Goal: Task Accomplishment & Management: Use online tool/utility

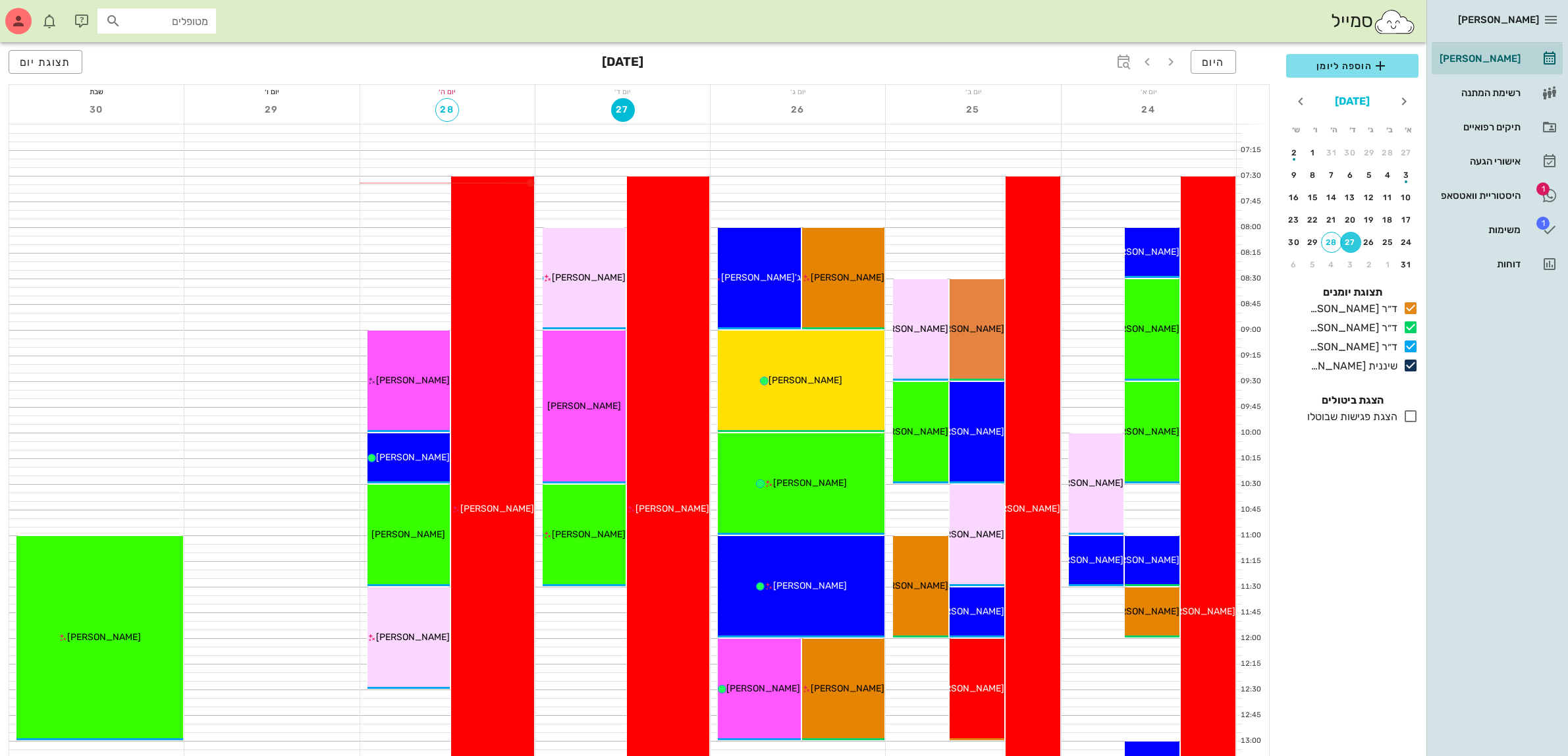
scroll to position [330, 0]
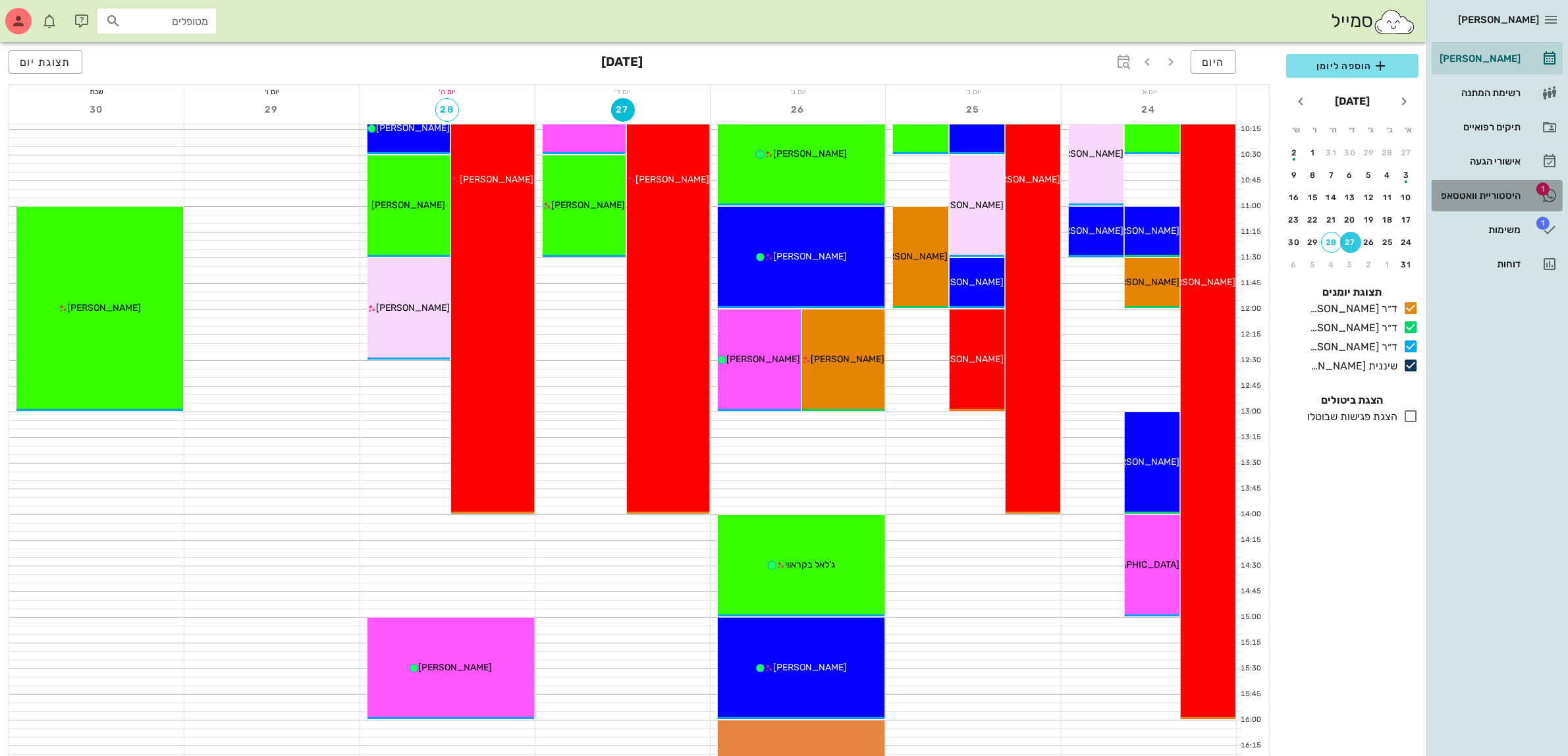
click at [1495, 194] on div "היסטוריית וואטסאפ" at bounding box center [1479, 196] width 83 height 11
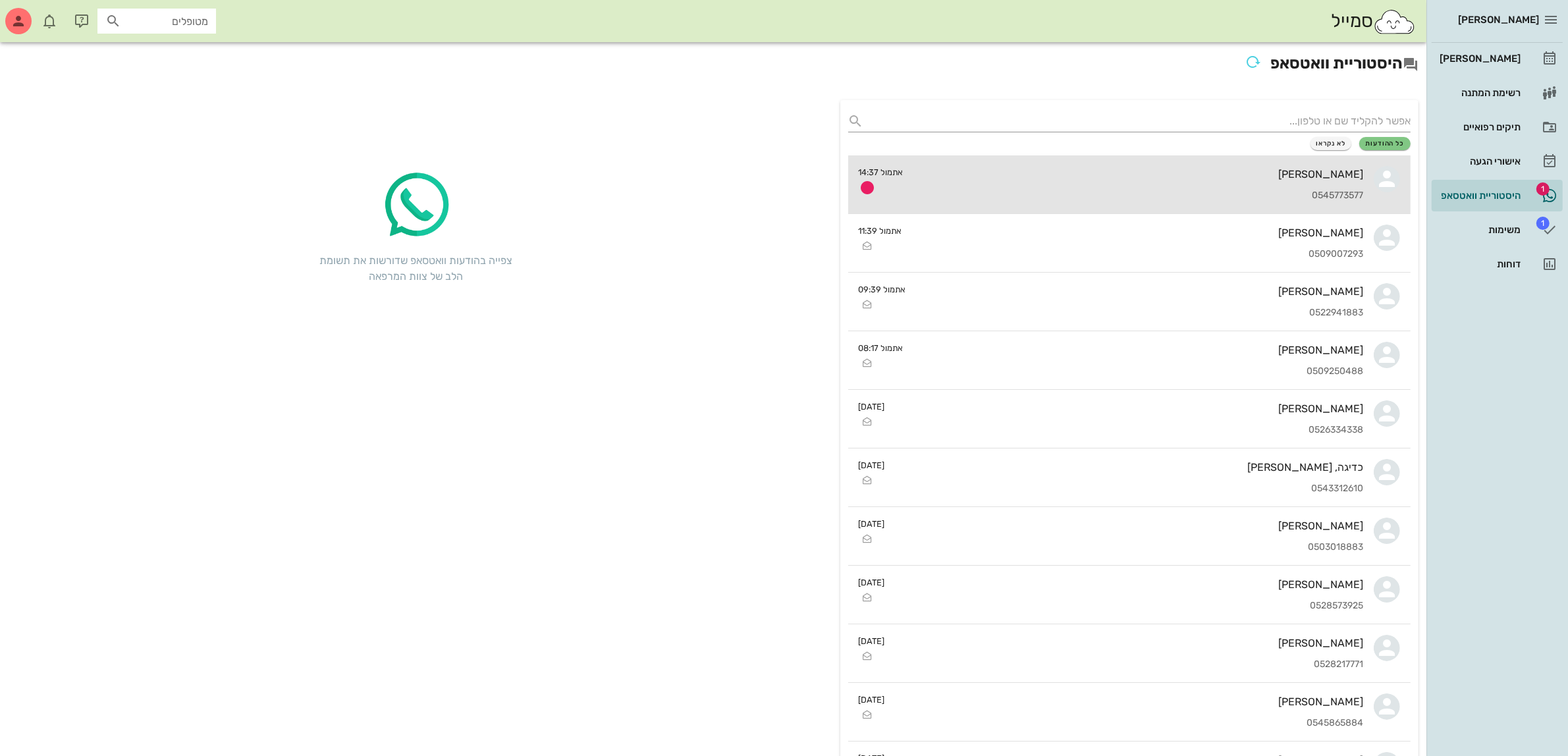
click at [1263, 180] on div "[PERSON_NAME] 0545773577" at bounding box center [1139, 184] width 450 height 58
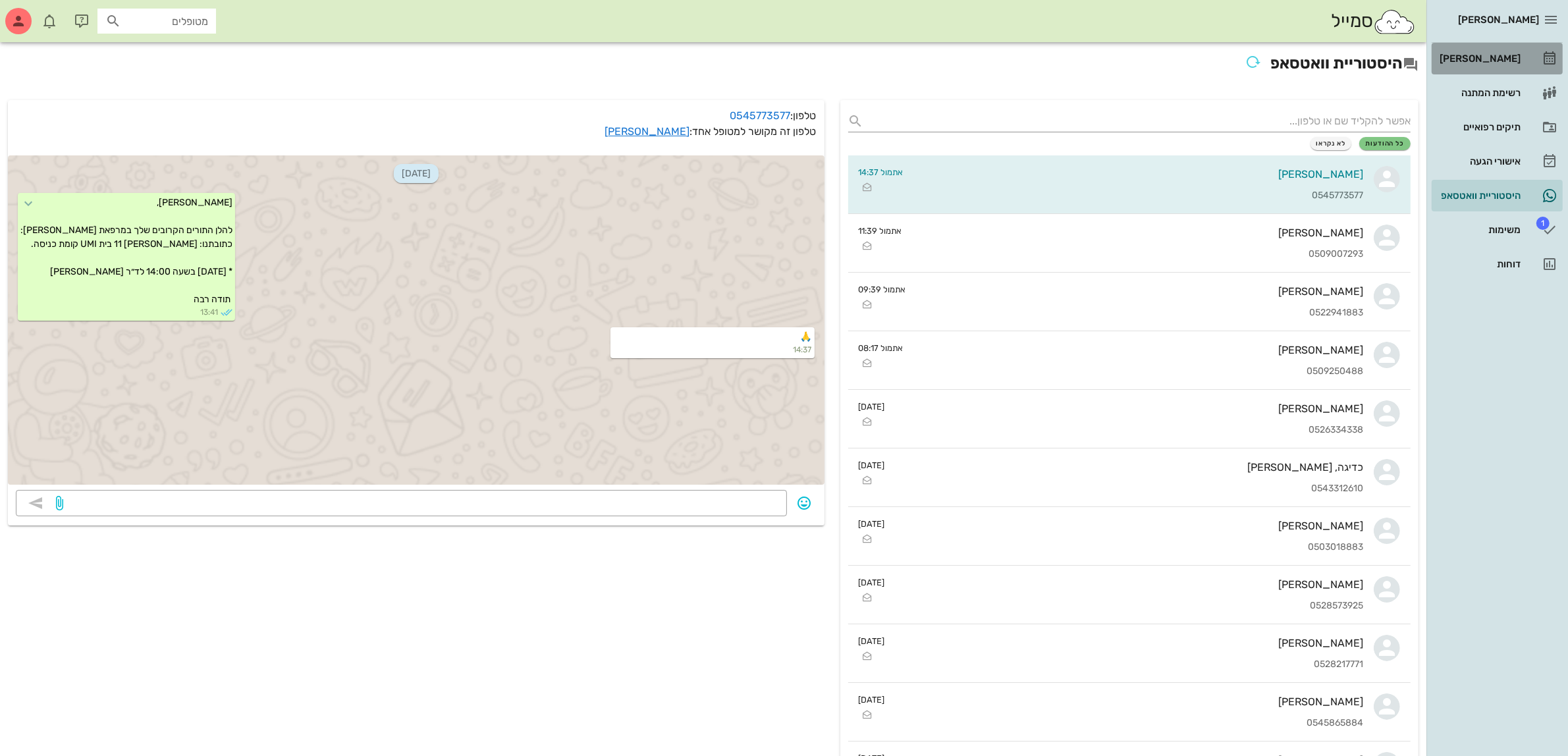
click at [1474, 60] on div "[PERSON_NAME]" at bounding box center [1479, 59] width 83 height 11
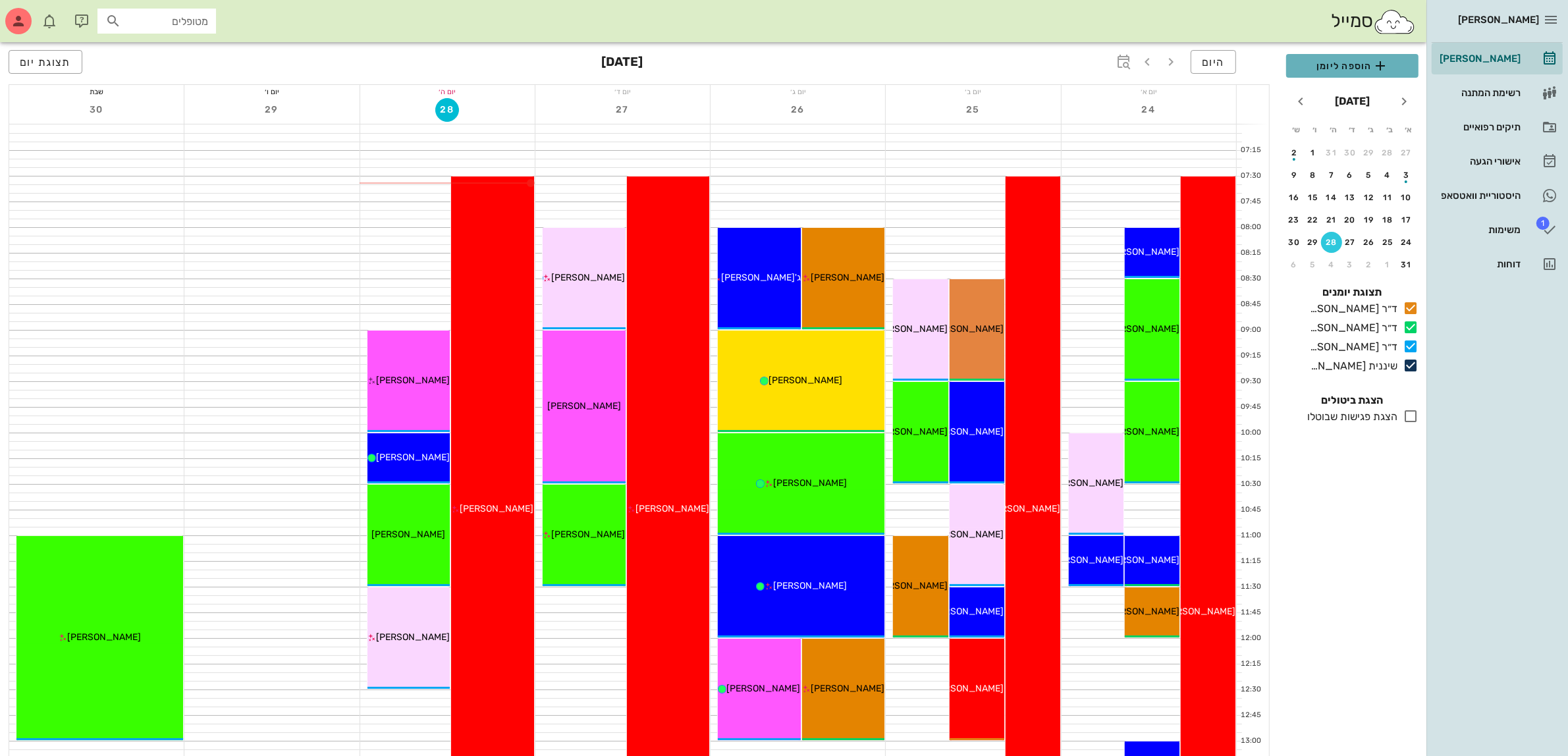
click at [1342, 61] on span "הוספה ליומן" at bounding box center [1352, 66] width 111 height 16
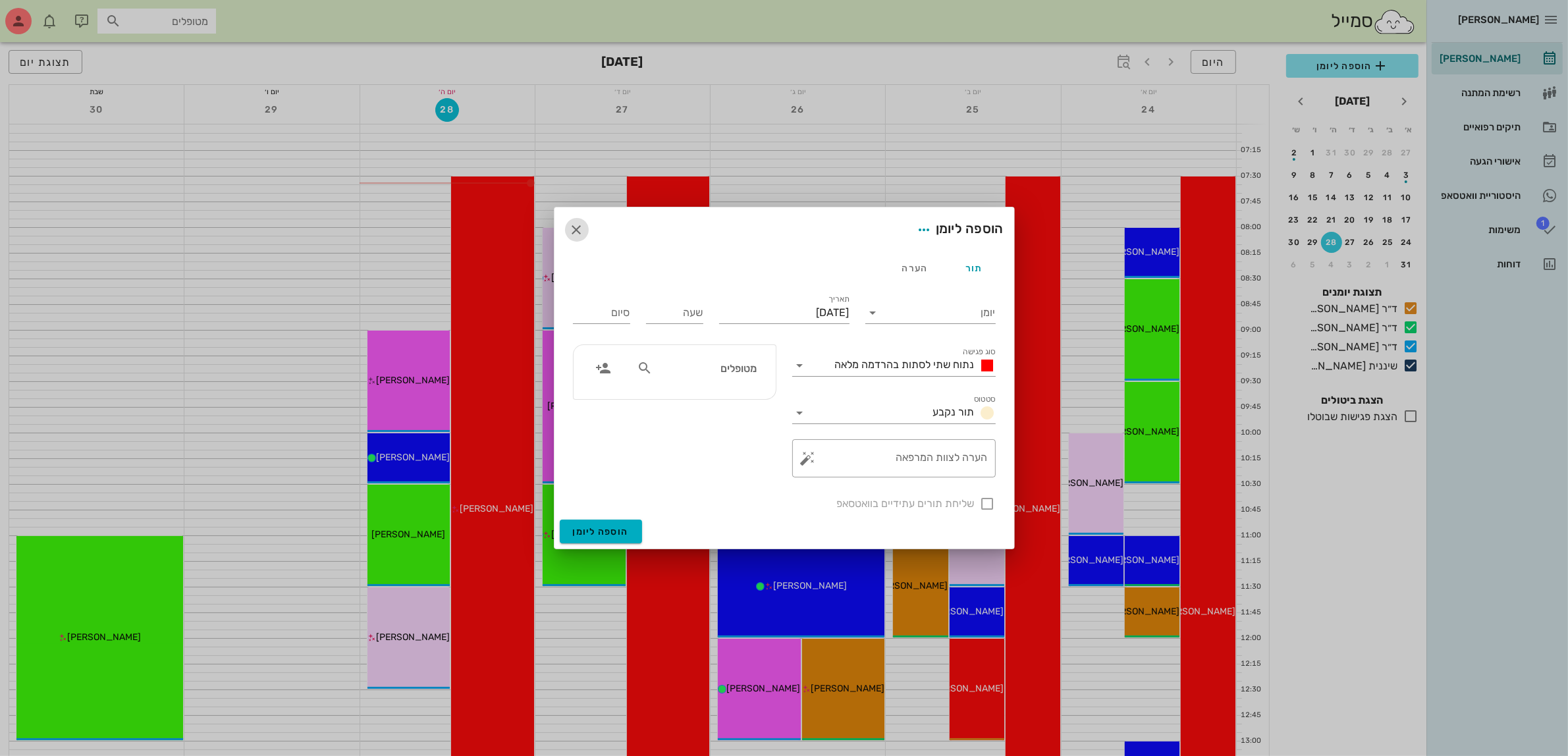
click at [574, 235] on icon "button" at bounding box center [577, 230] width 16 height 16
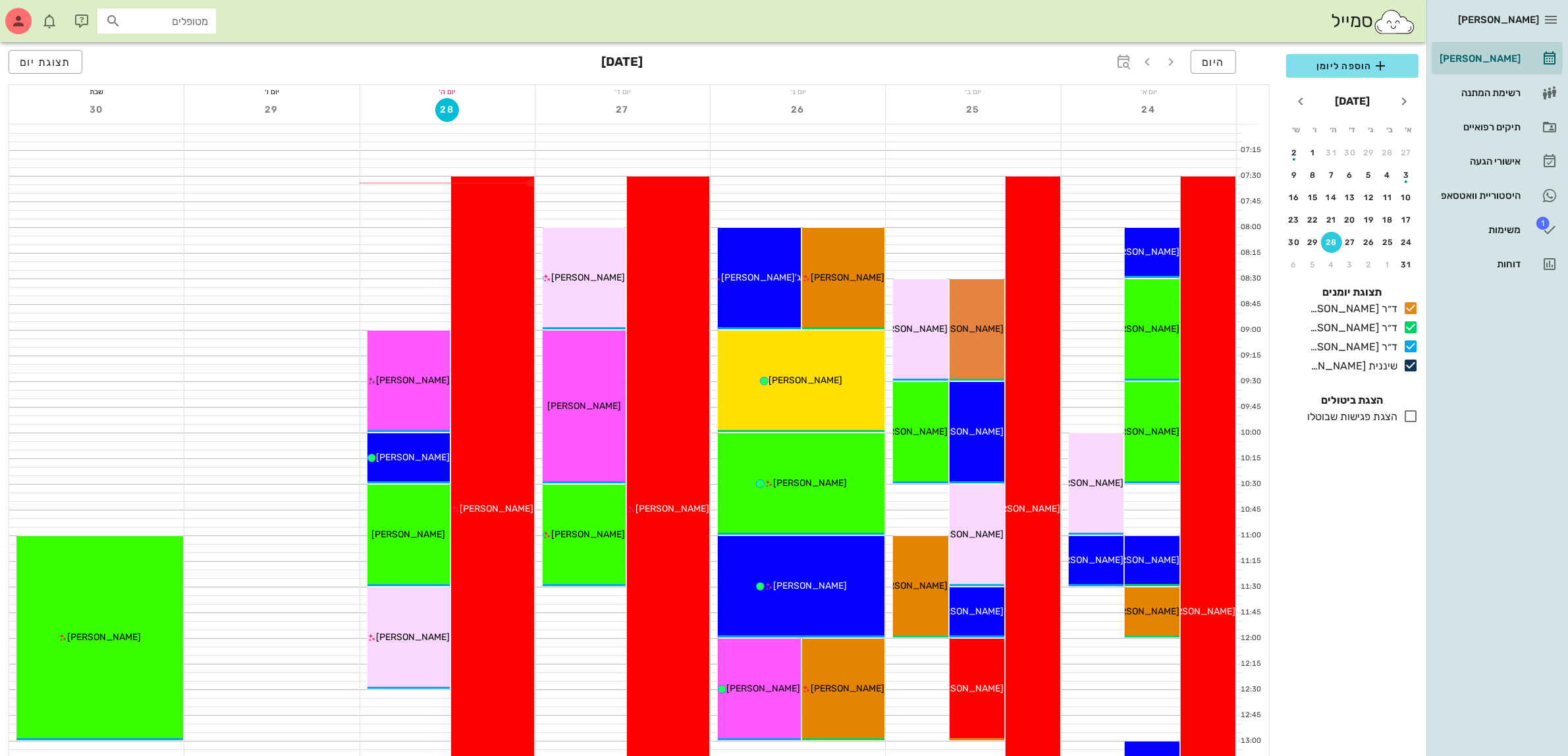
click at [145, 24] on input "מטופלים" at bounding box center [165, 21] width 84 height 17
type input "[PERSON_NAME] אנ"
click at [184, 52] on div "[PERSON_NAME] 037616703" at bounding box center [136, 50] width 145 height 11
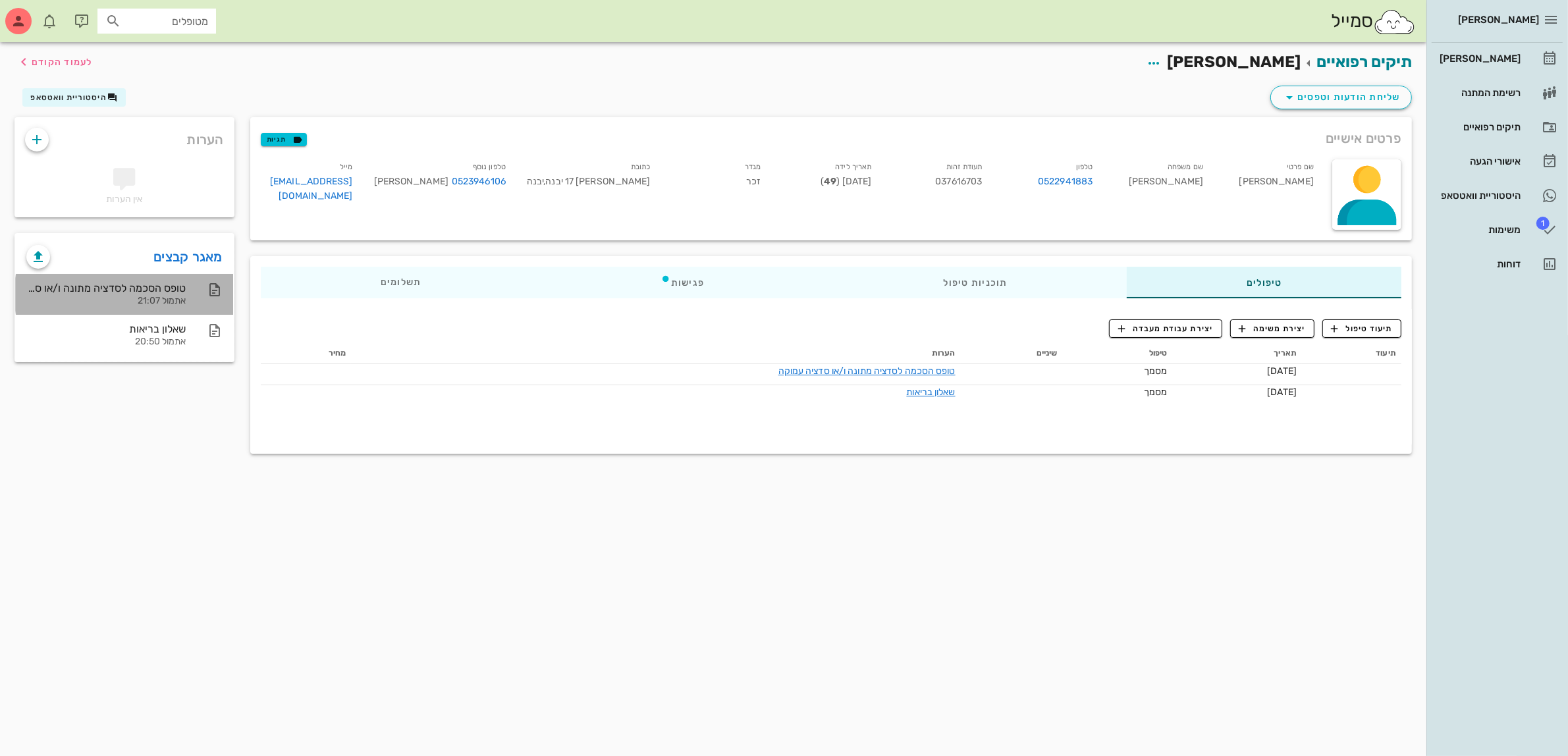
click at [156, 284] on div "טופס הסכמה לסדציה מתונה ו/או סדציה עמוקה" at bounding box center [106, 288] width 159 height 13
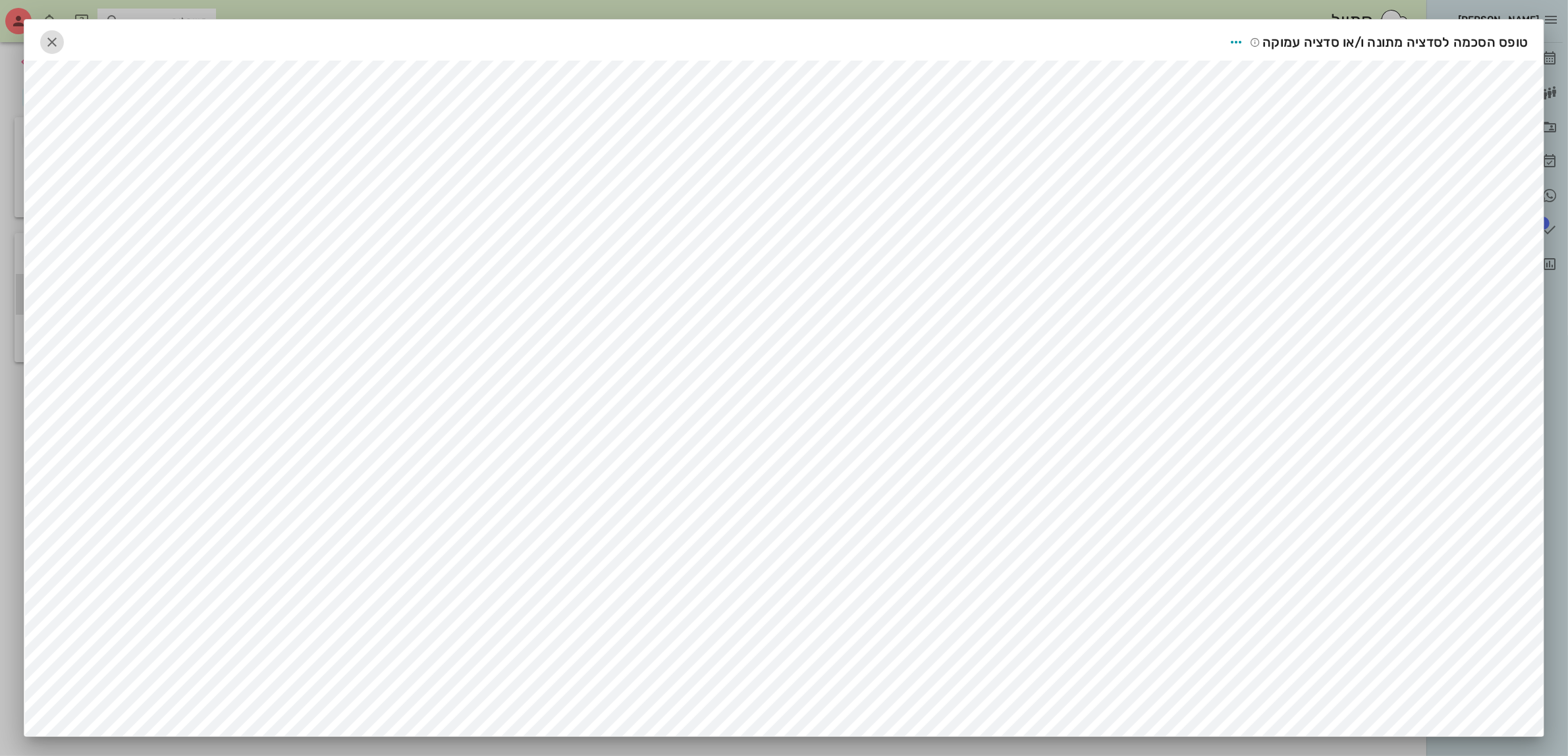
click at [58, 52] on button "button" at bounding box center [52, 42] width 24 height 24
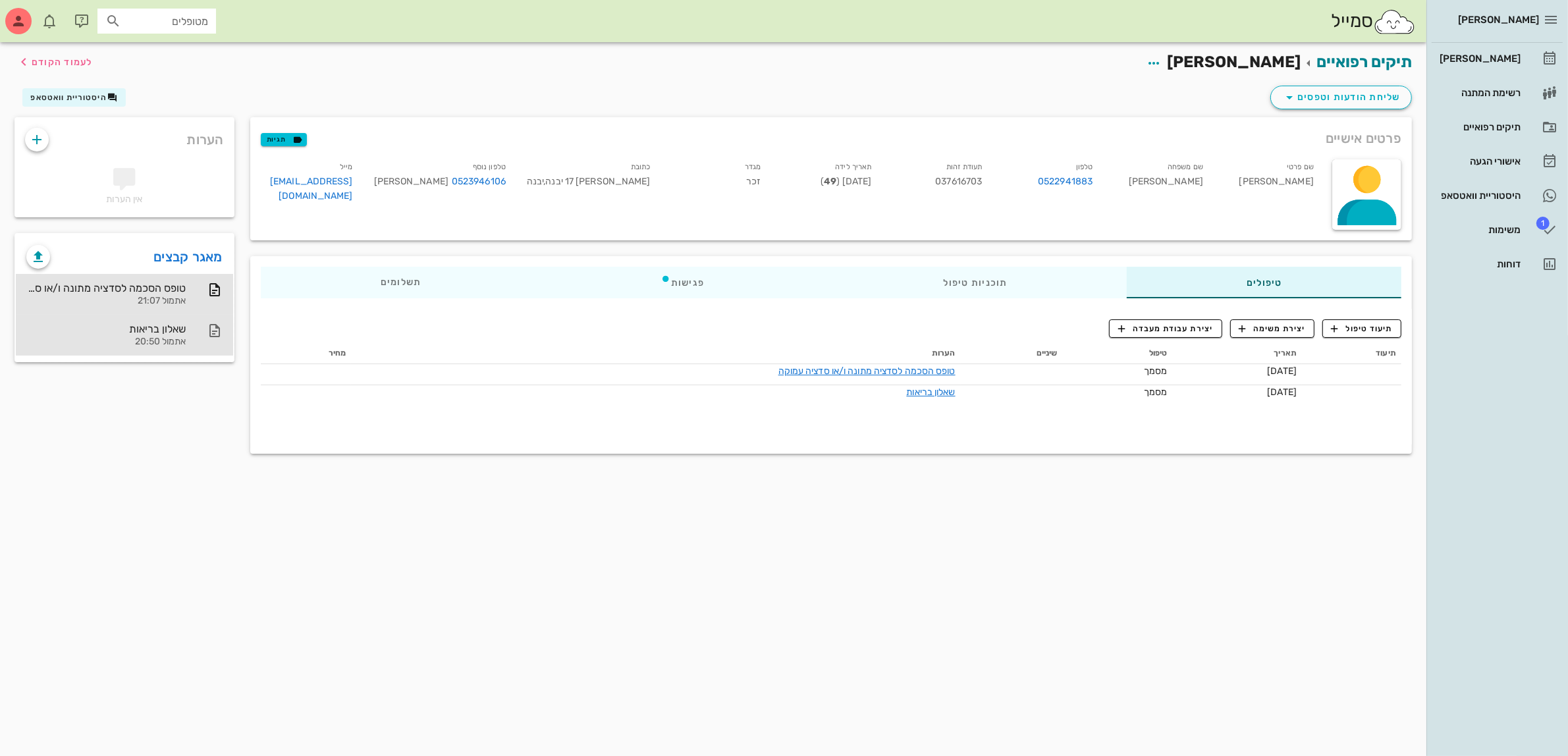
click at [152, 338] on div "אתמול 20:50" at bounding box center [106, 342] width 159 height 11
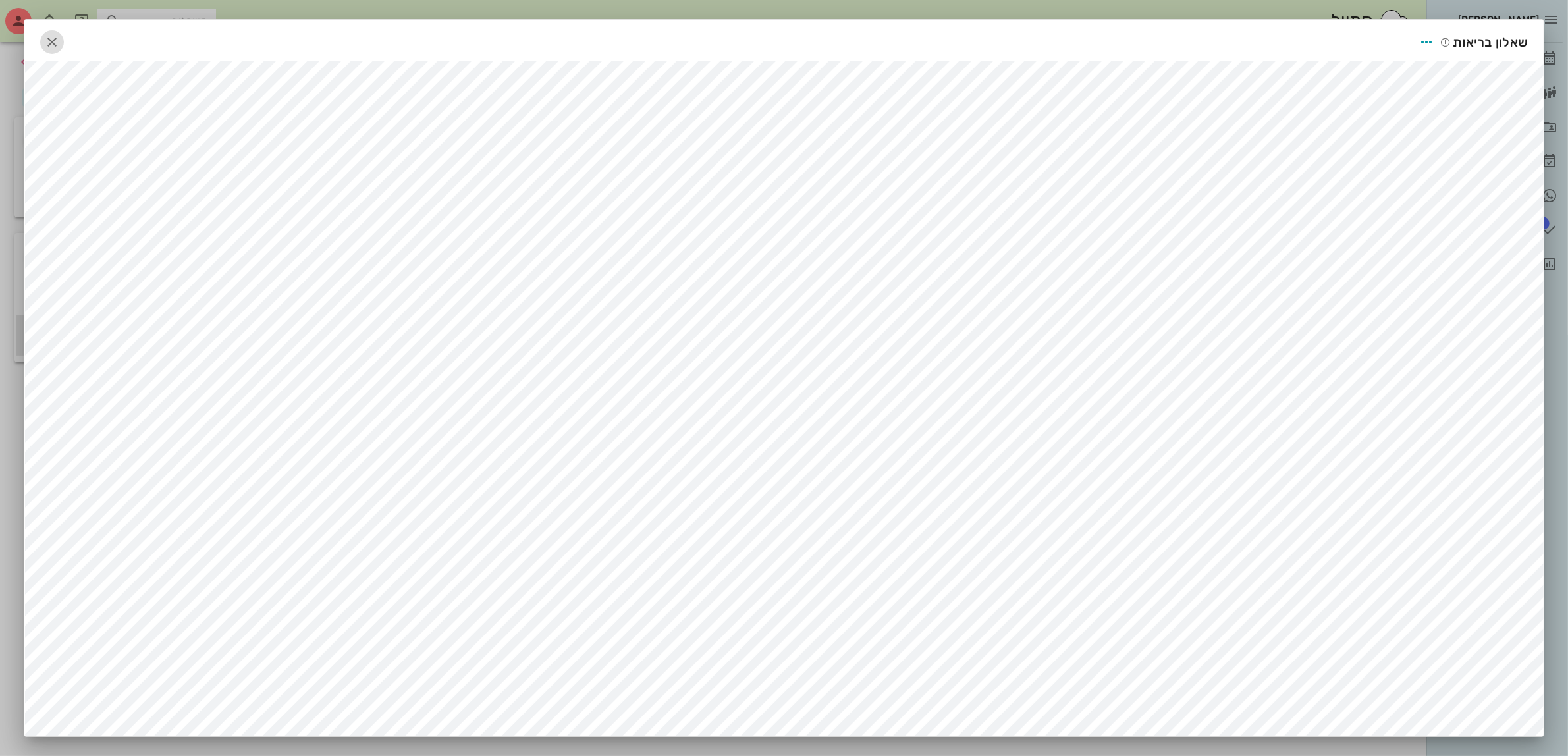
click at [47, 40] on span "button" at bounding box center [52, 42] width 24 height 16
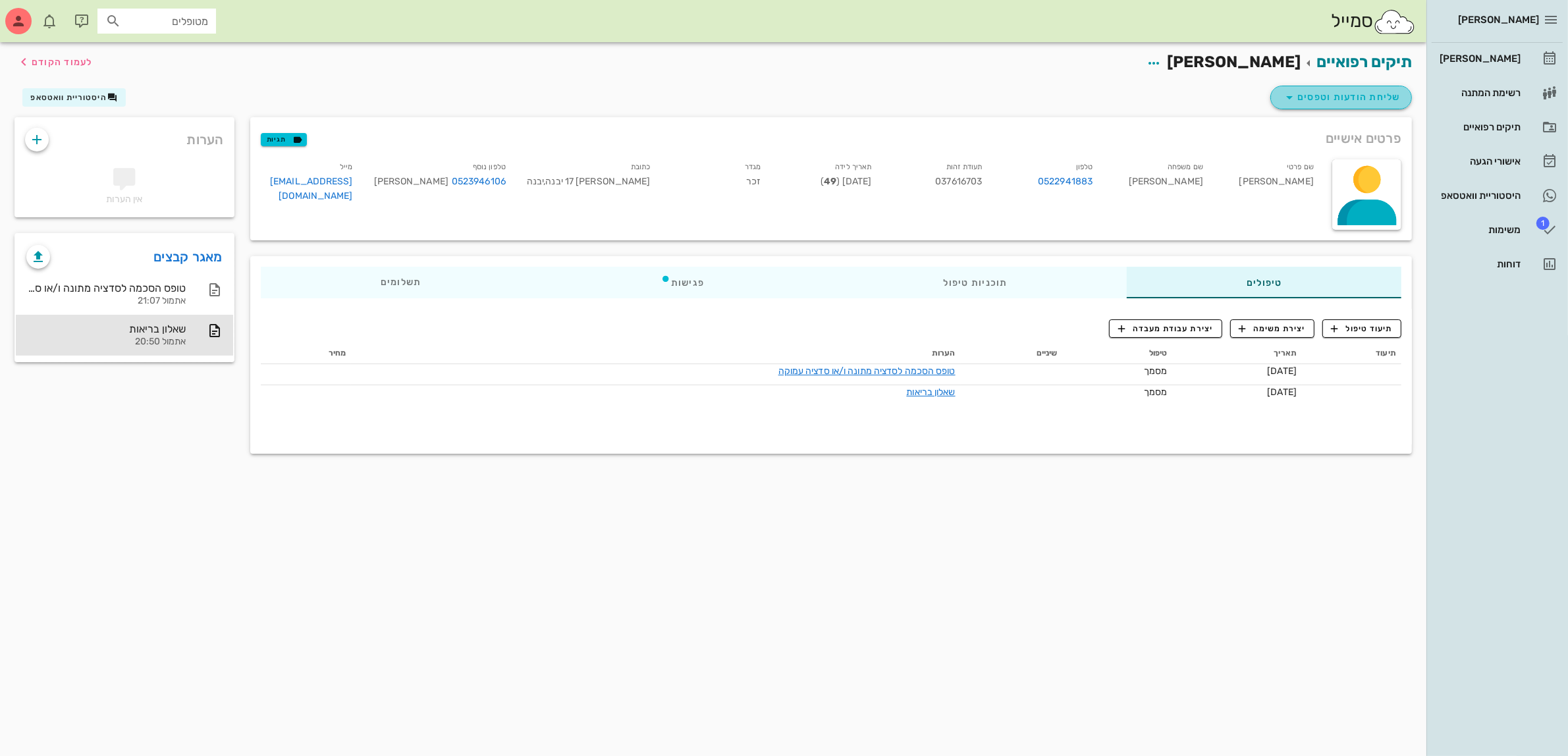
click at [1355, 100] on span "שליחת הודעות וטפסים" at bounding box center [1341, 98] width 119 height 16
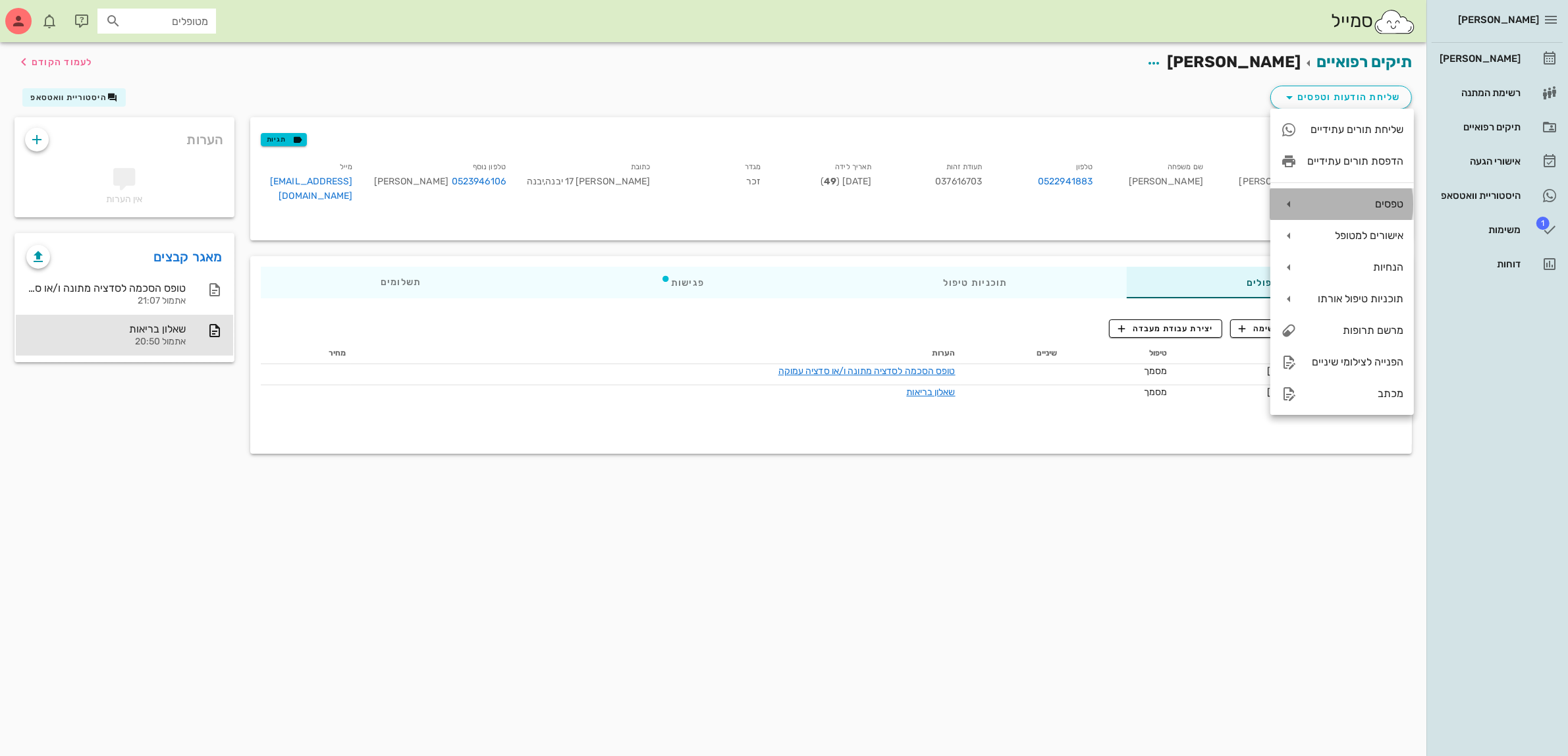
click at [1345, 203] on div "טפסים" at bounding box center [1355, 204] width 96 height 13
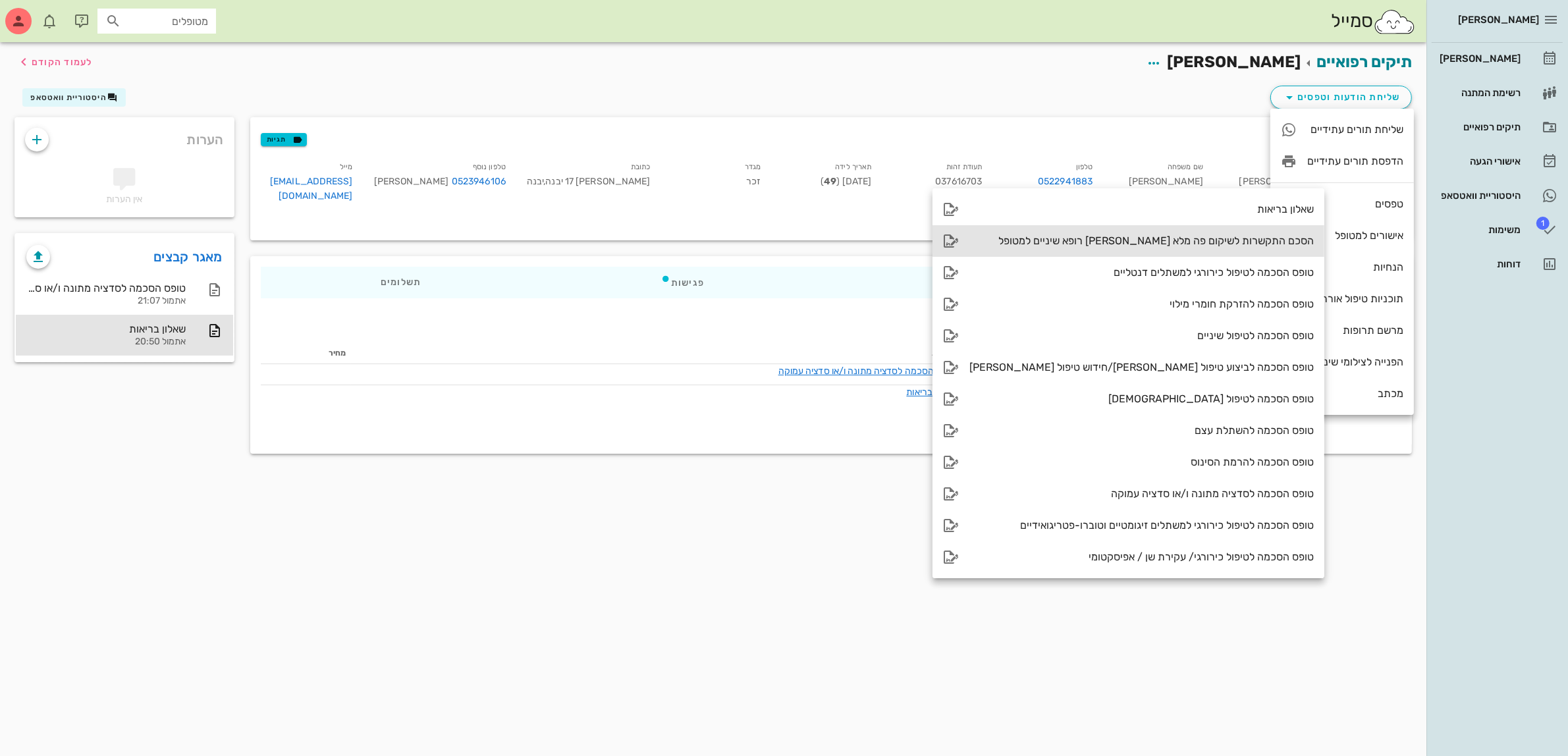
click at [1187, 237] on div "הסכם התקשרות לשיקום פה מלא [PERSON_NAME] רופא שיניים למטופל" at bounding box center [1142, 241] width 344 height 13
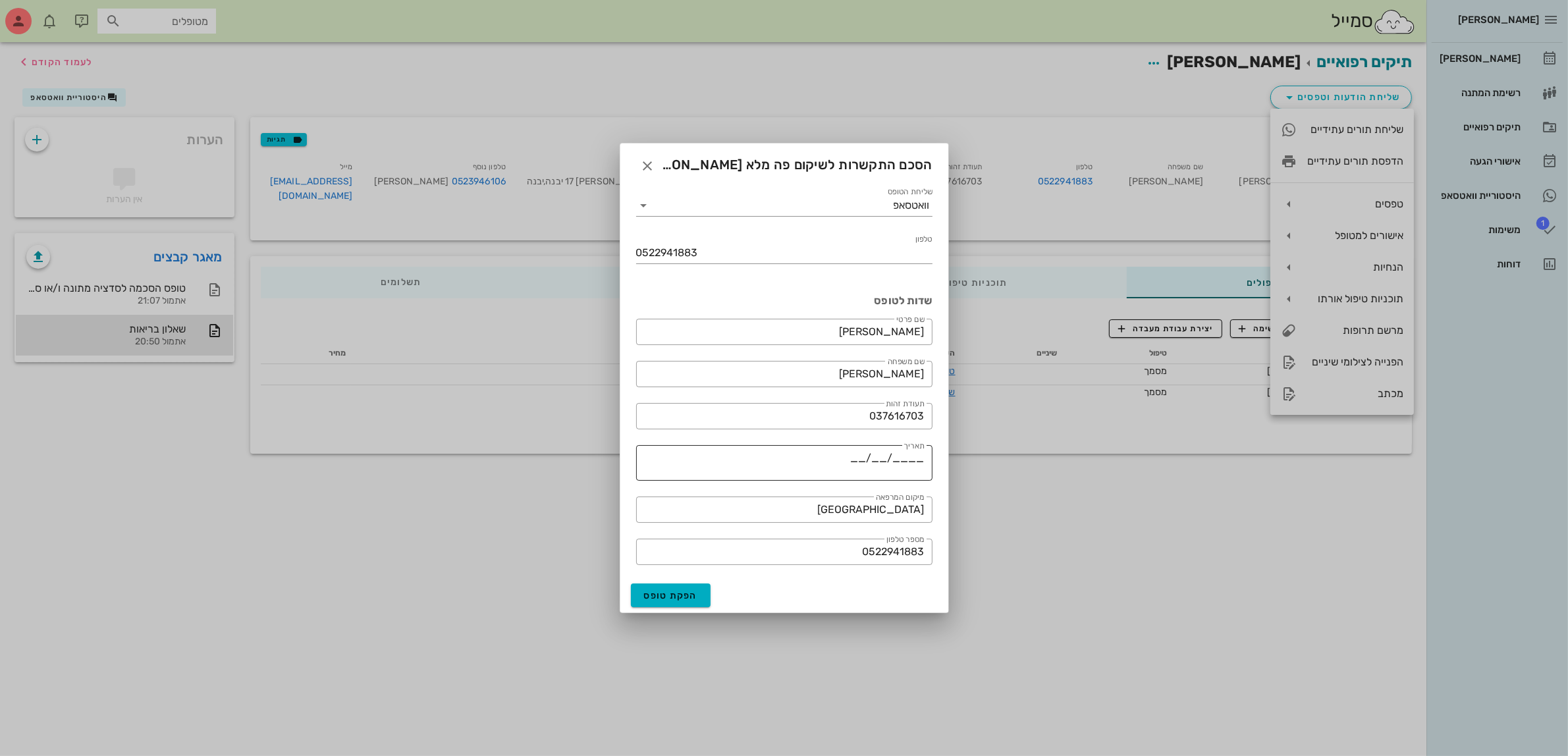
click at [860, 455] on textarea "____/__/__" at bounding box center [780, 465] width 289 height 32
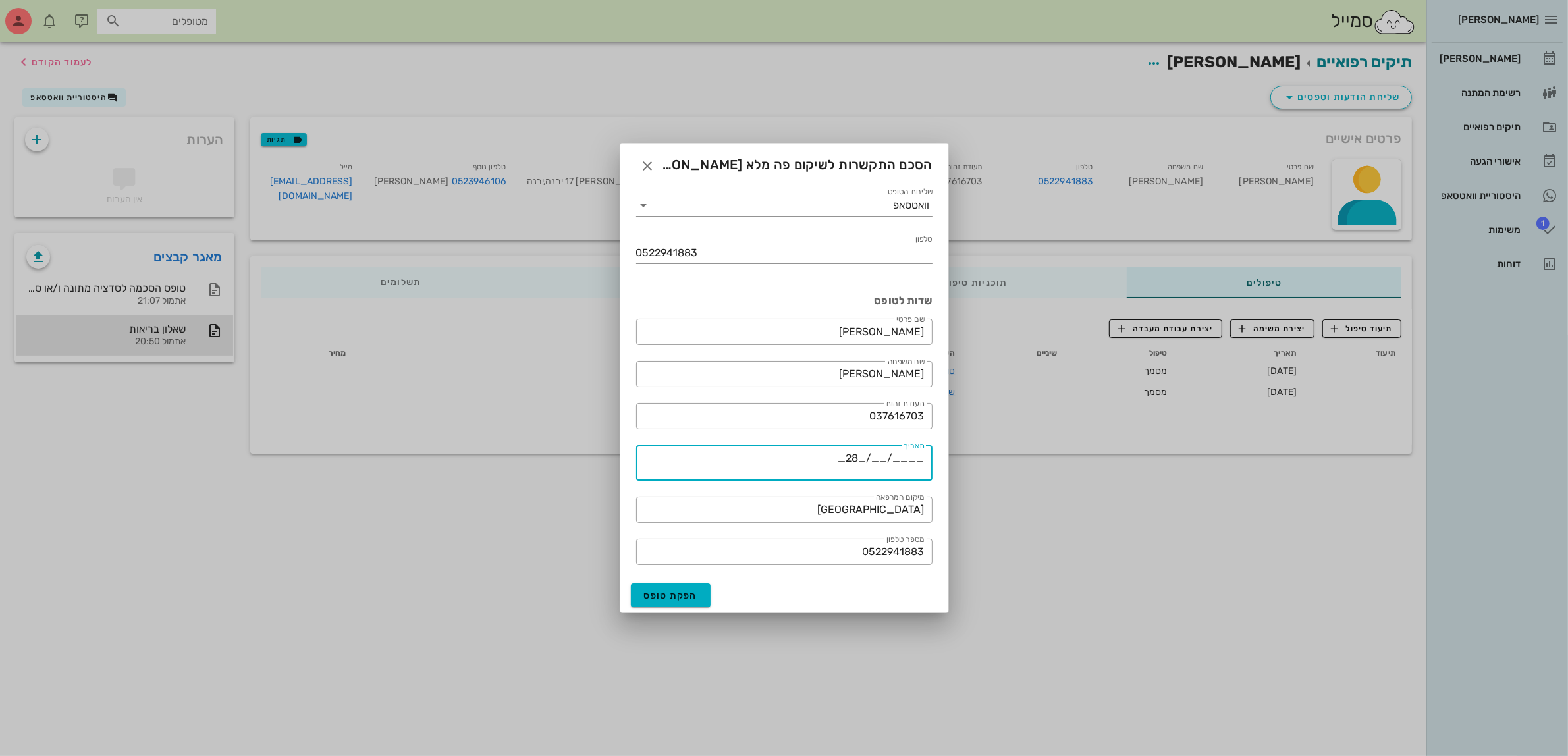
click at [883, 459] on textarea "____/__/_28_" at bounding box center [780, 465] width 289 height 32
click at [902, 459] on textarea "____/_08_/_28_" at bounding box center [780, 465] width 289 height 32
type textarea "___2025_/_08_/_28_"
click at [677, 599] on span "הפקת טופס" at bounding box center [671, 595] width 54 height 11
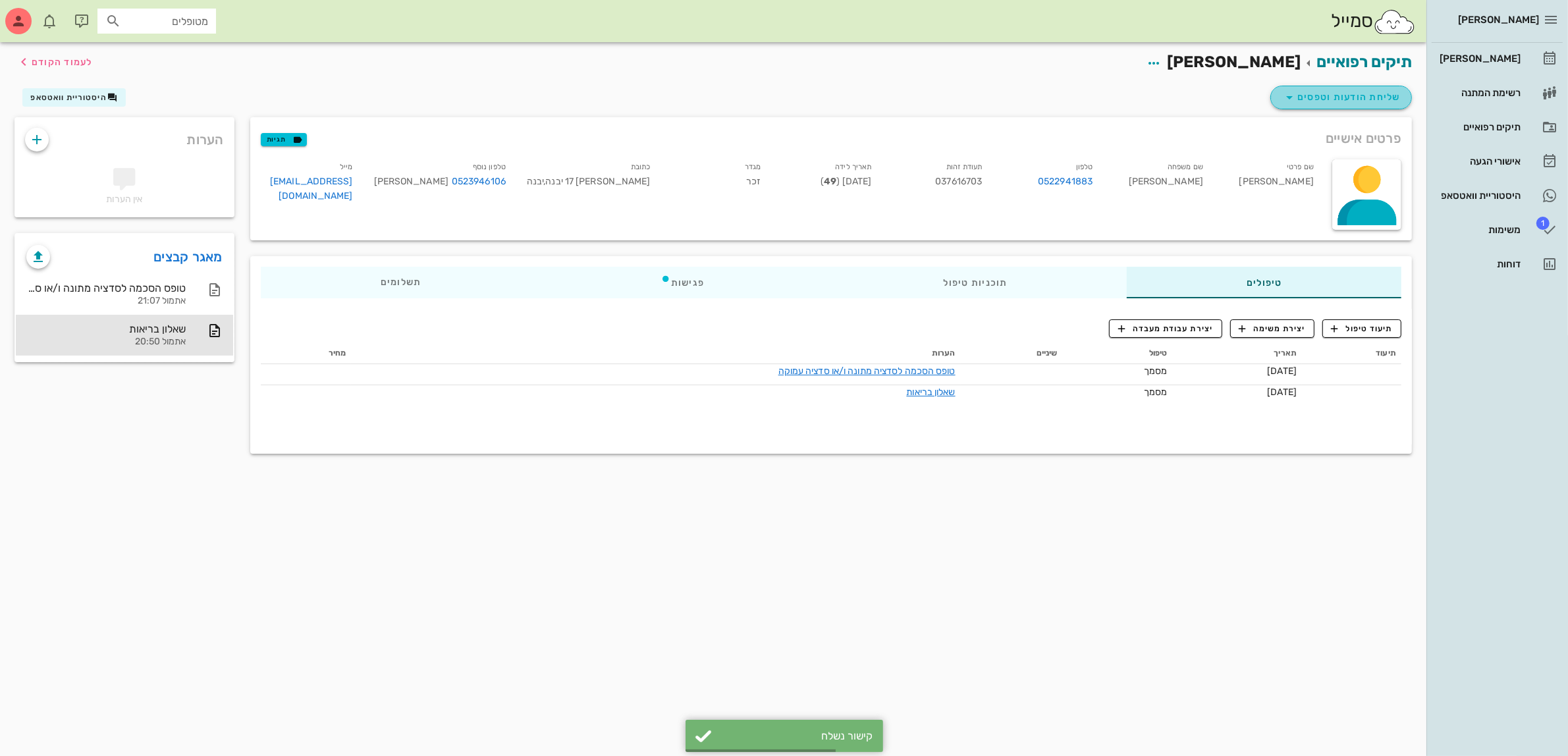
click at [1353, 93] on span "שליחת הודעות וטפסים" at bounding box center [1341, 98] width 119 height 16
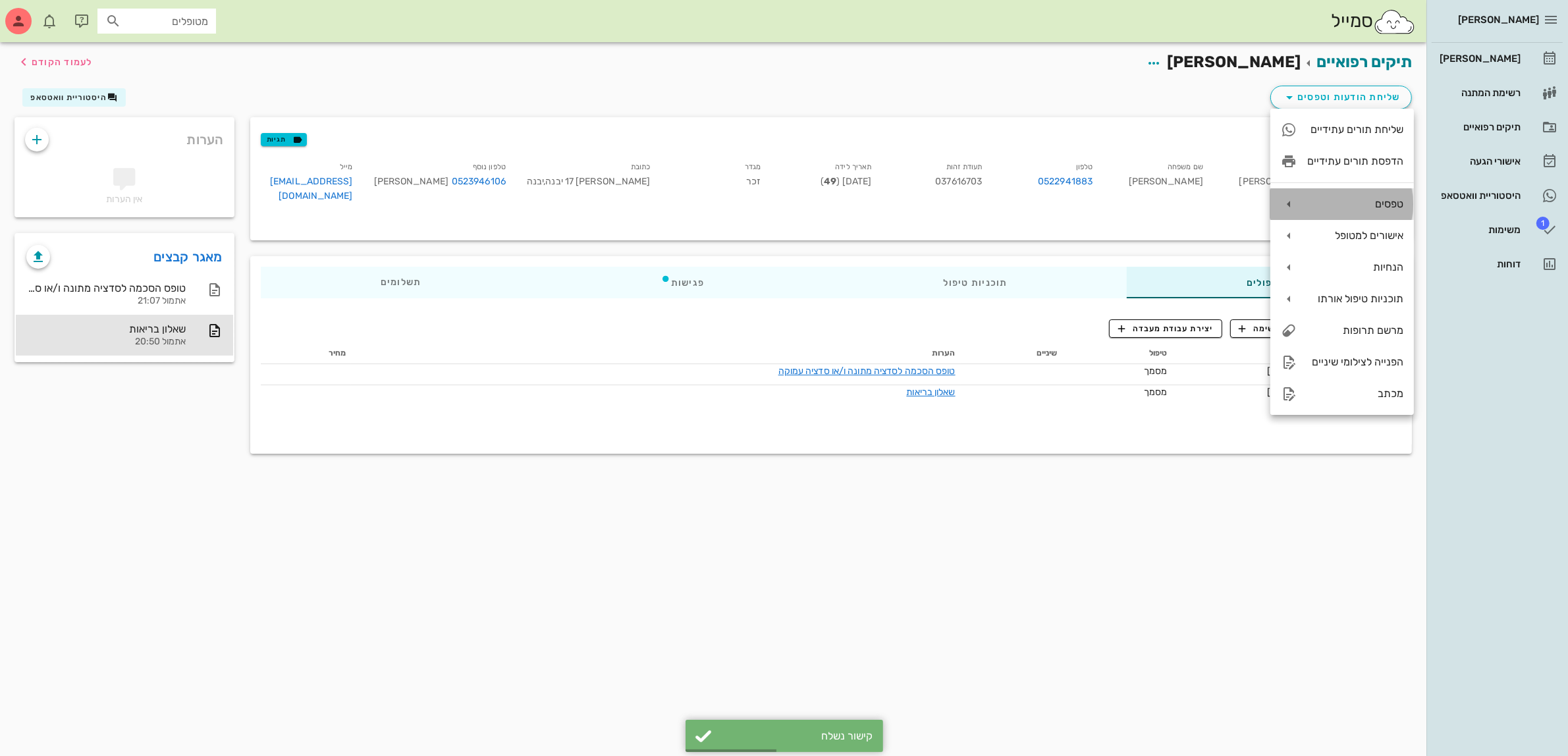
click at [1359, 203] on div "טפסים" at bounding box center [1355, 204] width 96 height 13
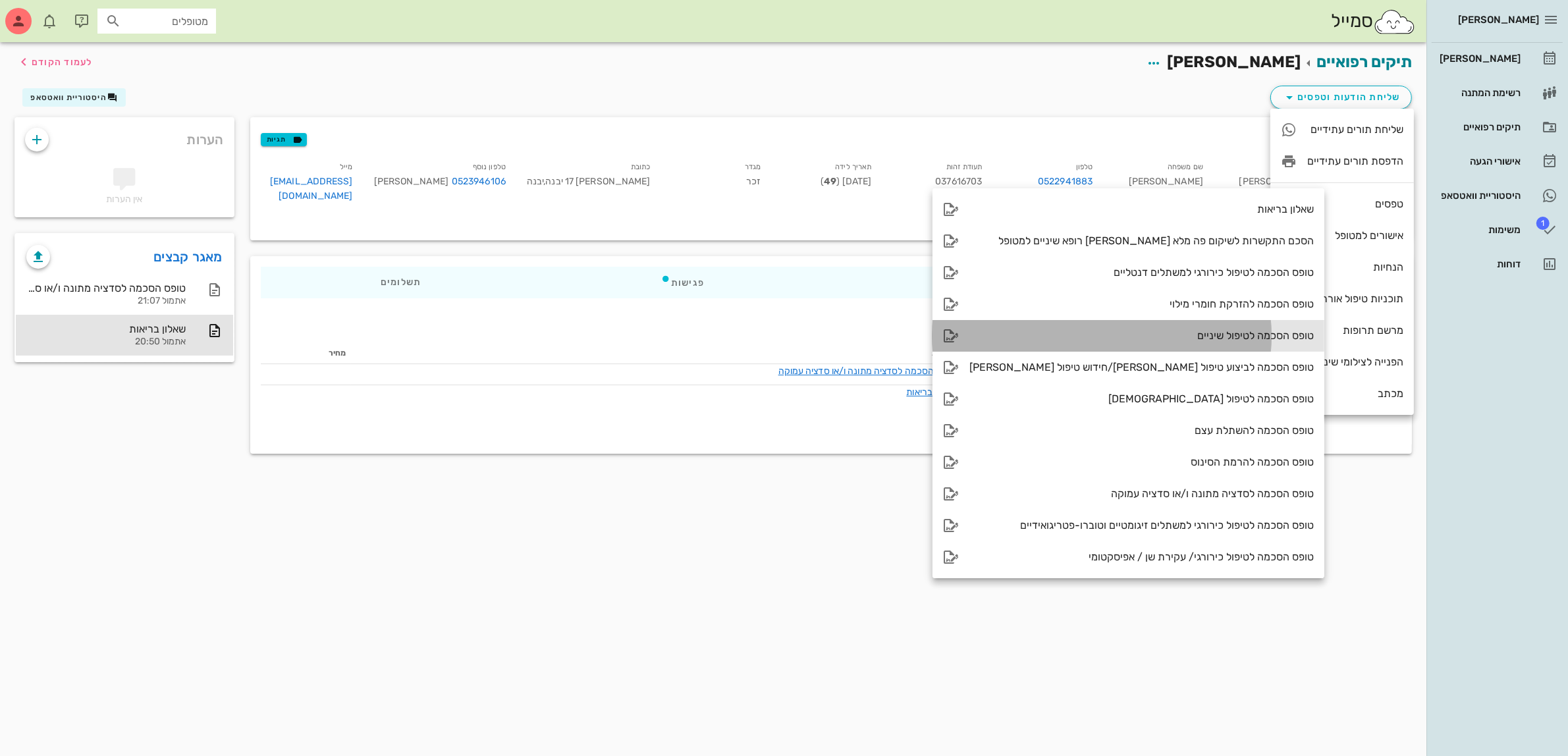
click at [1170, 336] on div "טופס הסכמה לטיפול שיניים" at bounding box center [1142, 336] width 344 height 13
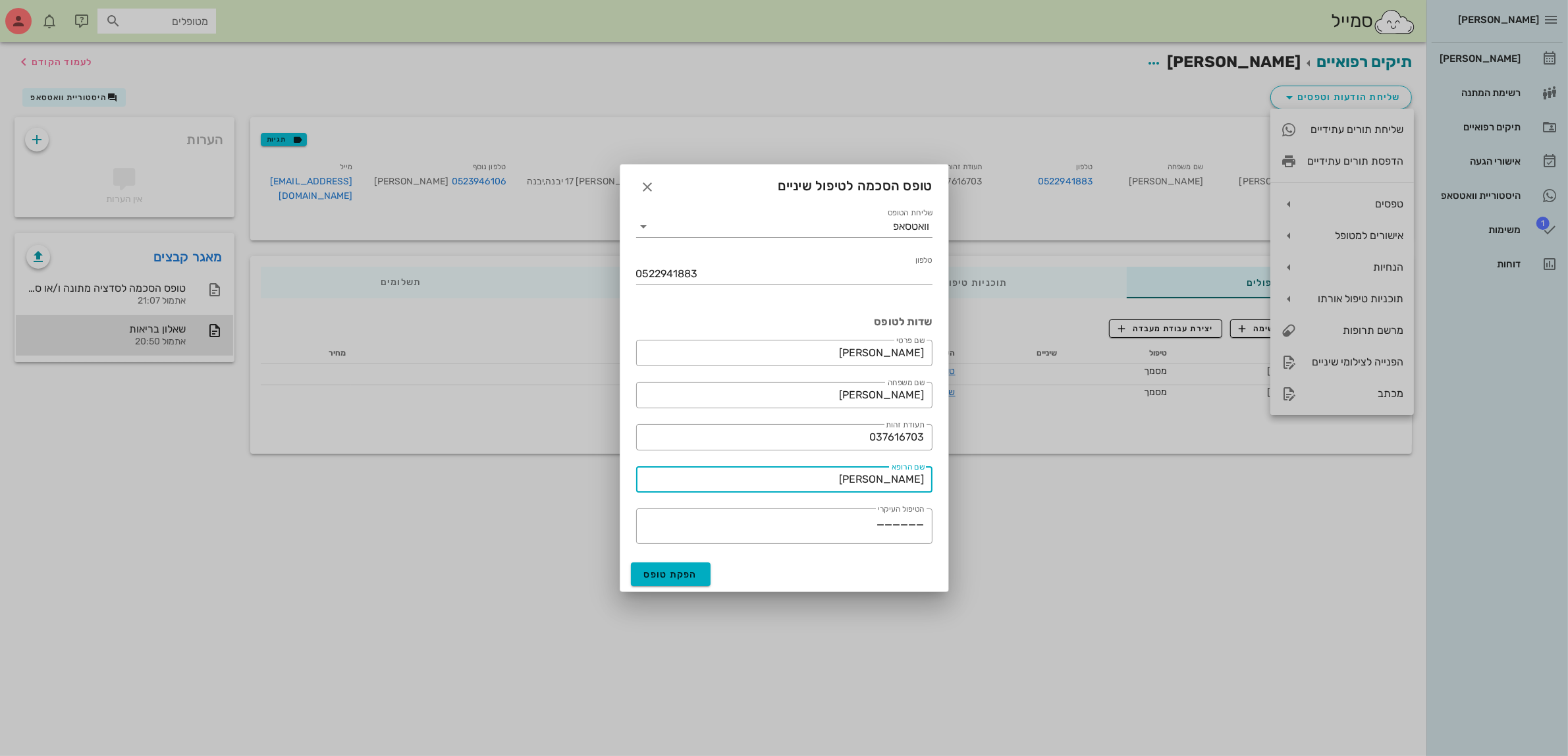
drag, startPoint x: 865, startPoint y: 481, endPoint x: 1010, endPoint y: 478, distance: 145.0
click at [1010, 478] on div "[PERSON_NAME] רשימת המתנה תיקים רפואיים אישורי הגעה היסטוריית וואטסאפ 1 משימות …" at bounding box center [784, 378] width 1568 height 756
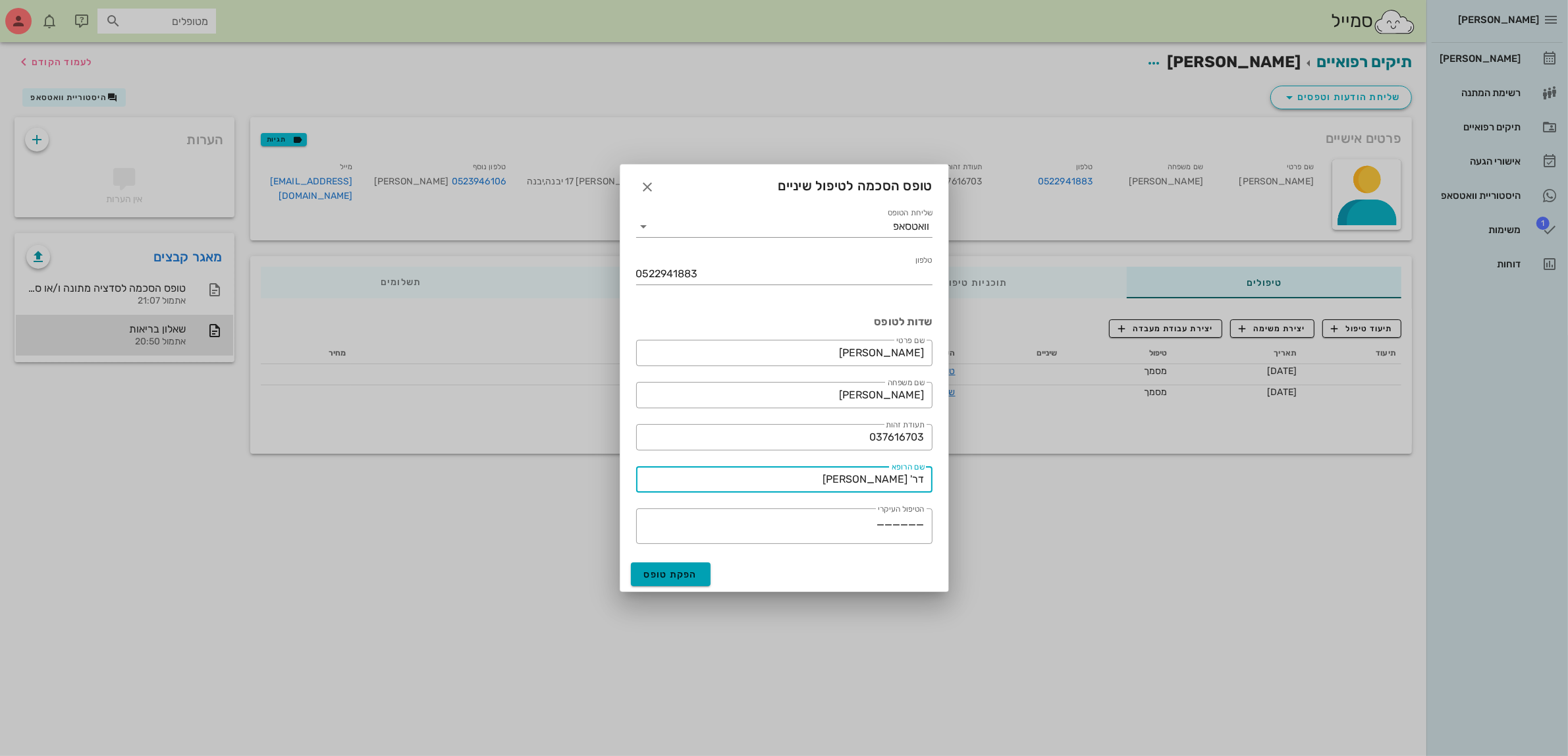
type input "דר' [PERSON_NAME]"
click at [680, 572] on span "הפקת טופס" at bounding box center [671, 574] width 54 height 11
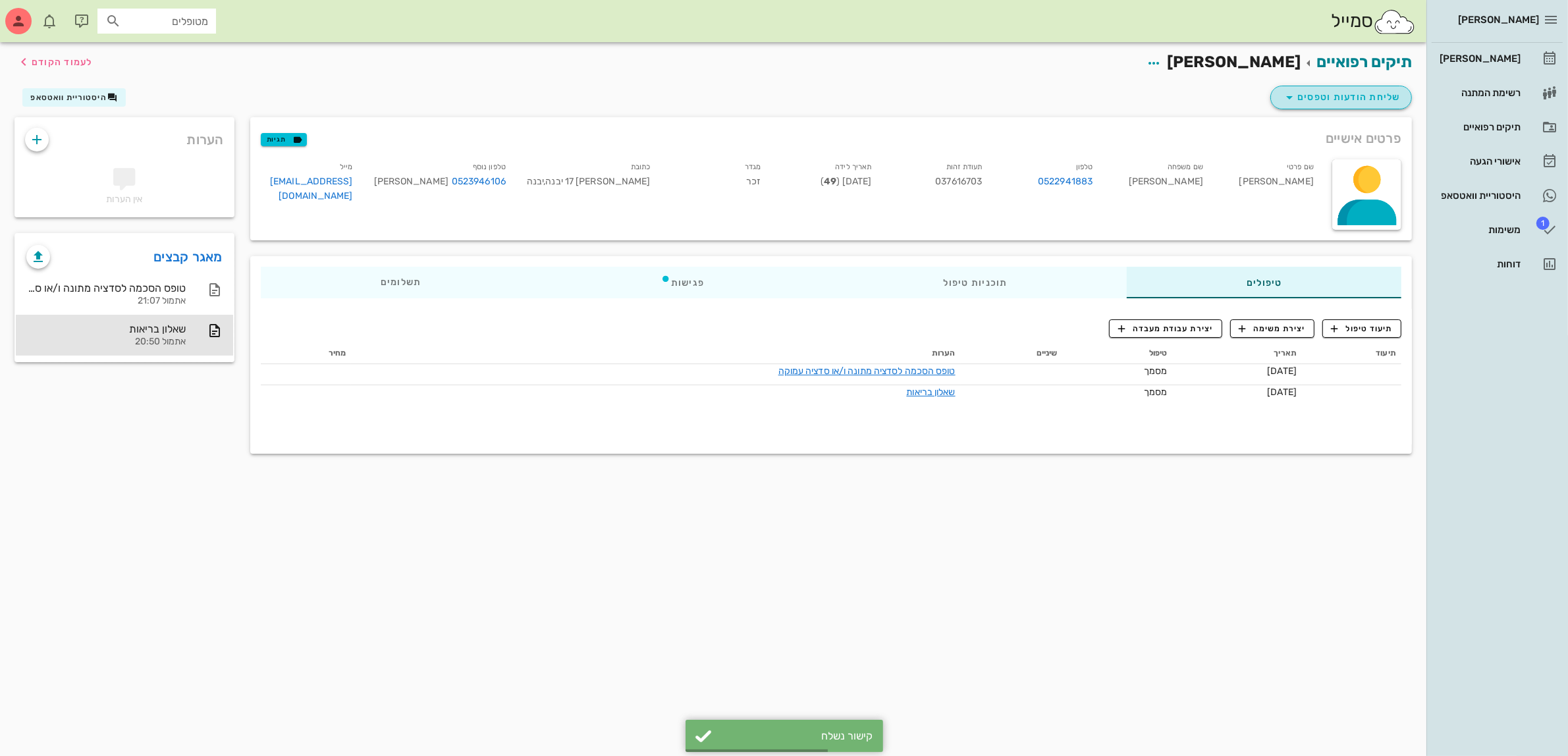
click at [1328, 100] on span "שליחת הודעות וטפסים" at bounding box center [1341, 98] width 119 height 16
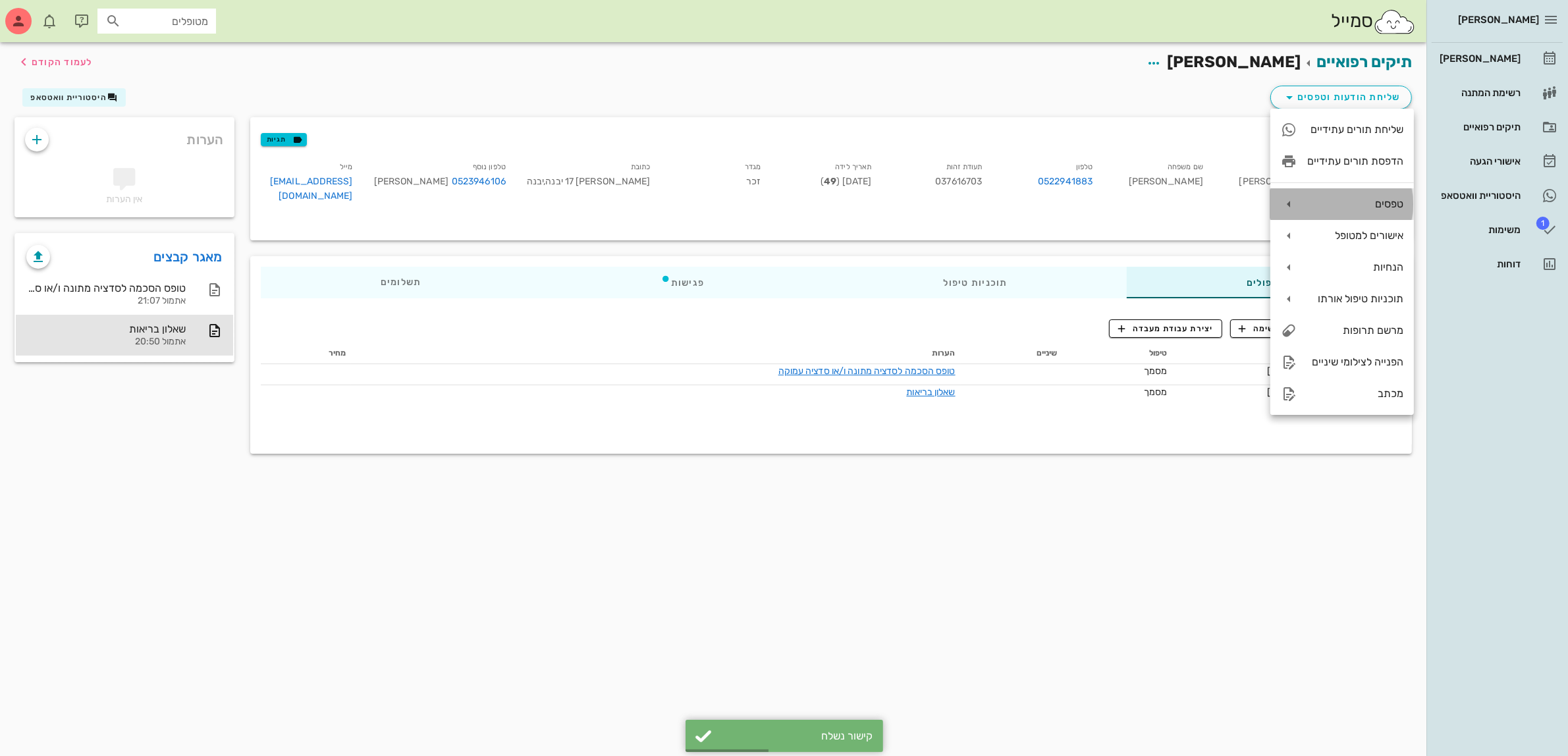
click at [1347, 200] on div "טפסים" at bounding box center [1355, 204] width 96 height 13
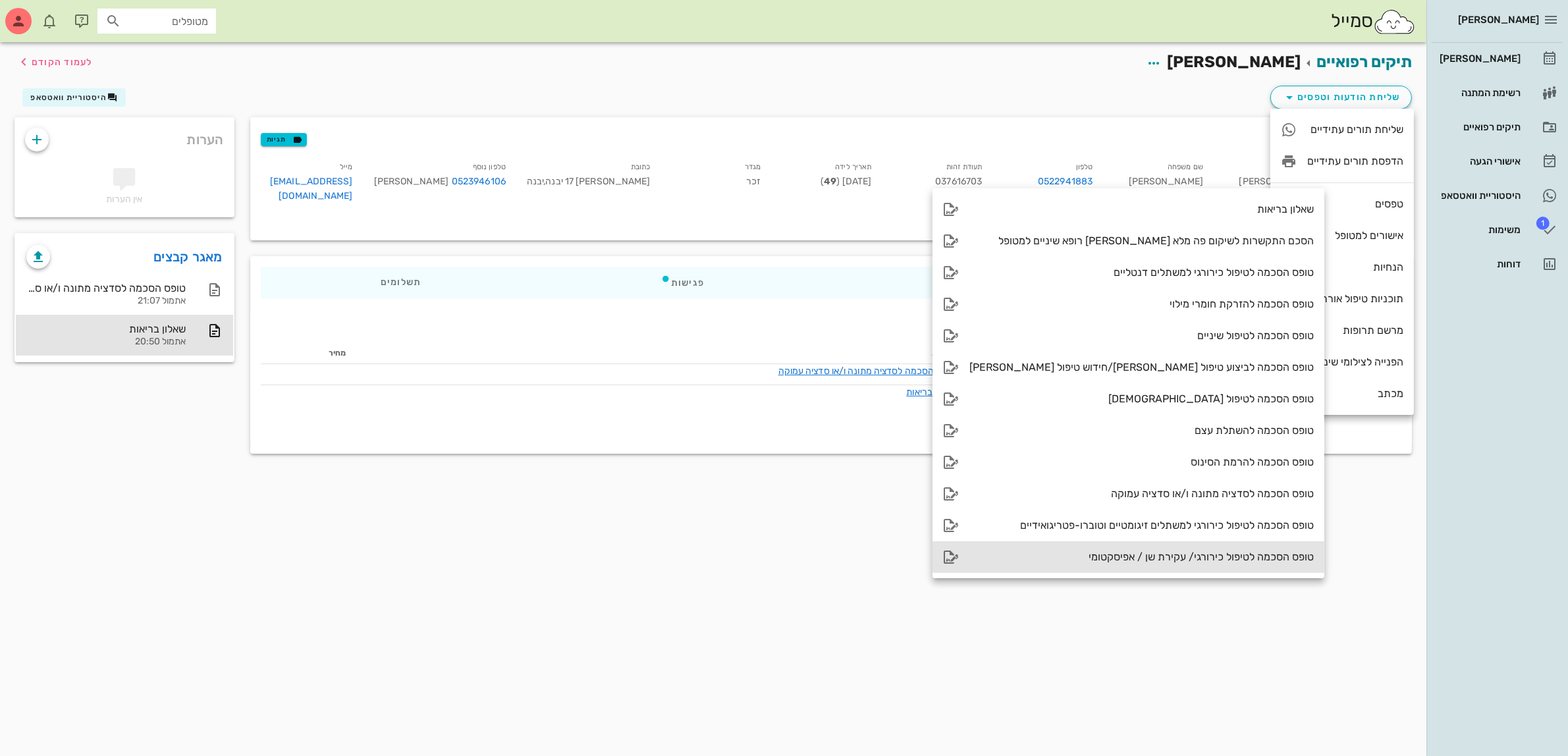
click at [1154, 555] on div "טופס הסכמה לטיפול כירורגי/ עקירת שן / אפיסקטומי" at bounding box center [1142, 557] width 344 height 13
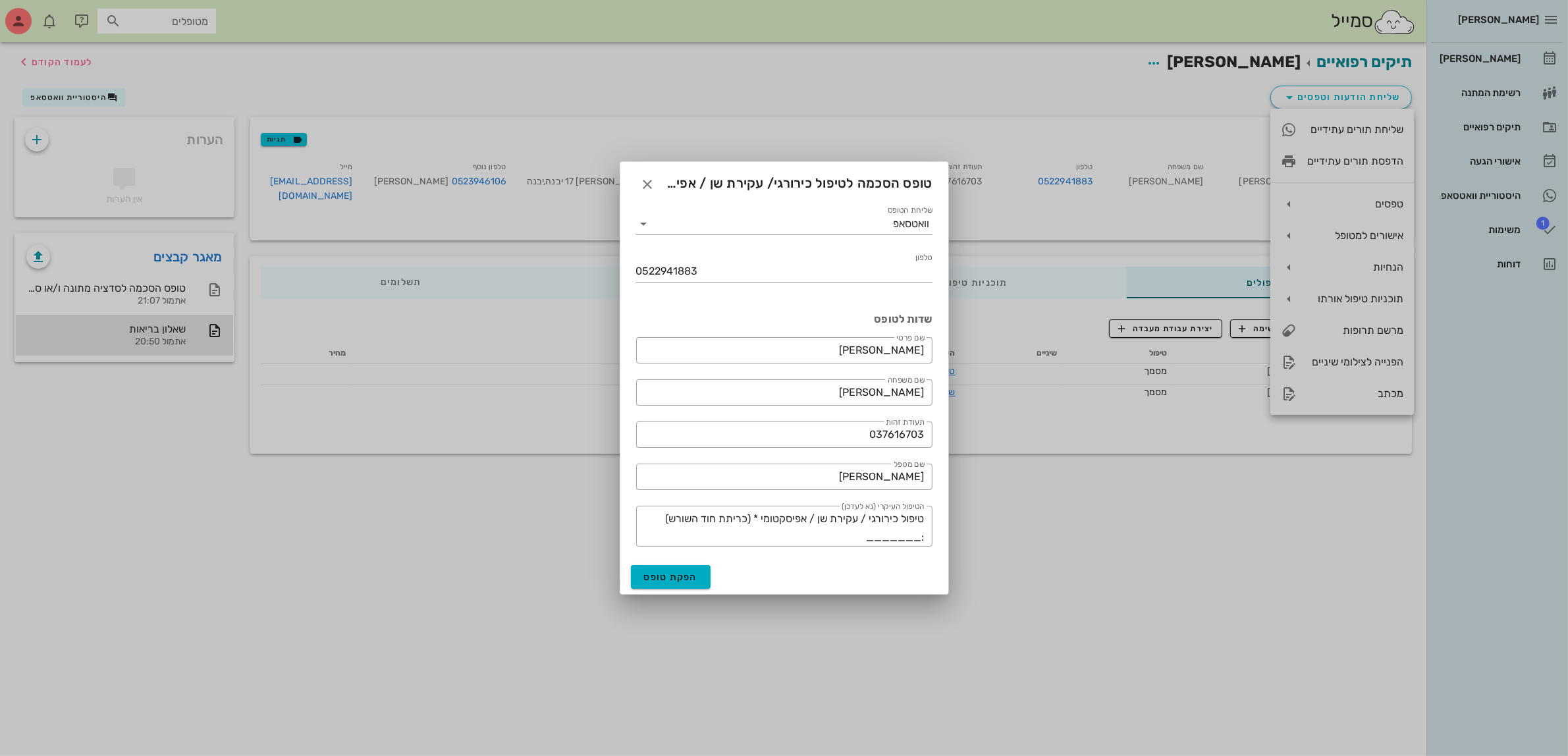
click at [1016, 467] on div "[PERSON_NAME] רשימת המתנה תיקים רפואיים אישורי הגעה היסטוריית וואטסאפ 1 משימות …" at bounding box center [784, 378] width 1568 height 756
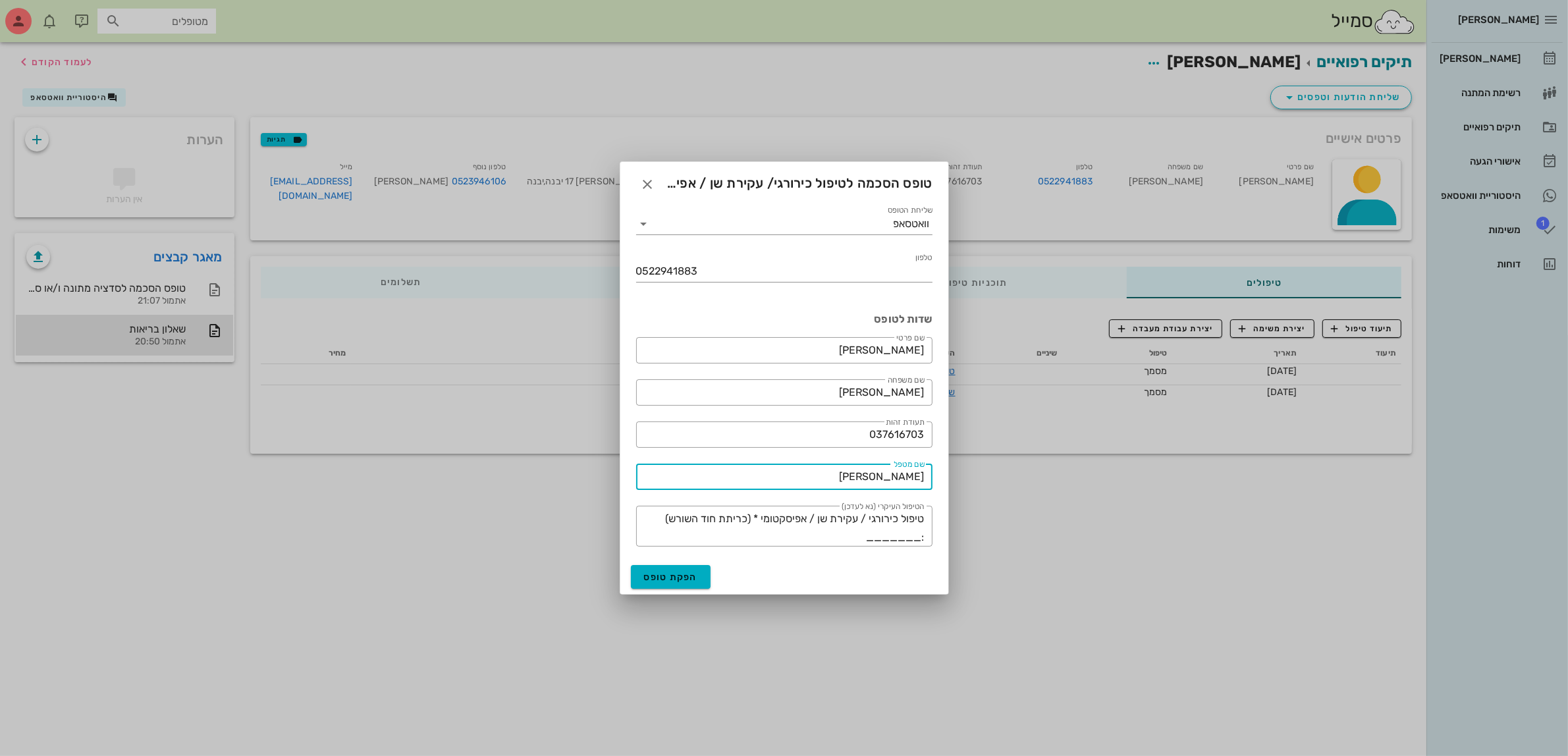
drag, startPoint x: 876, startPoint y: 480, endPoint x: 965, endPoint y: 489, distance: 89.5
click at [965, 489] on div "[PERSON_NAME] רשימת המתנה תיקים רפואיים אישורי הגעה היסטוריית וואטסאפ 1 משימות …" at bounding box center [784, 378] width 1568 height 756
type input "דר' [PERSON_NAME]"
click at [665, 581] on span "הפקת טופס" at bounding box center [671, 577] width 54 height 11
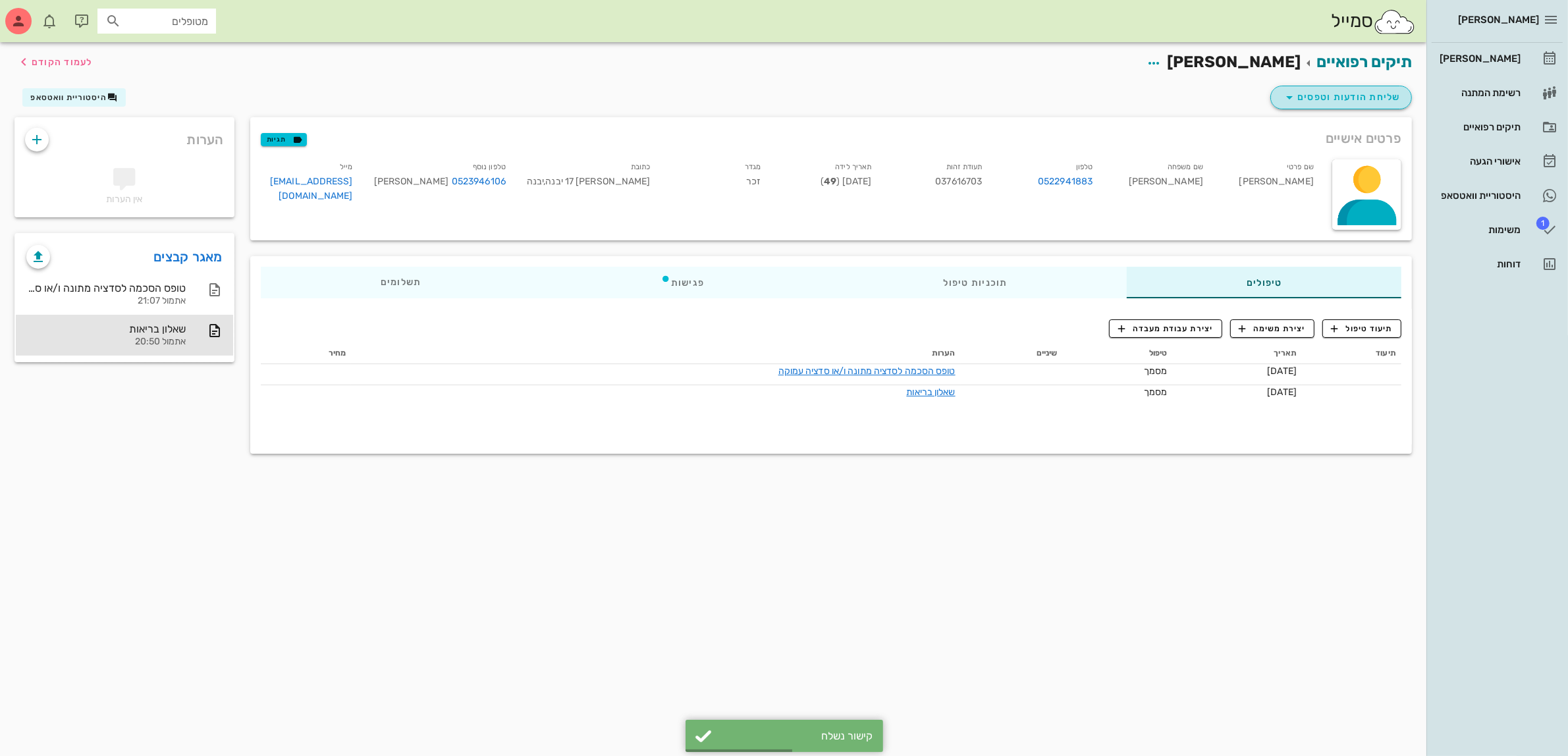
click at [1326, 89] on span "שליחת הודעות וטפסים" at bounding box center [1341, 98] width 119 height 16
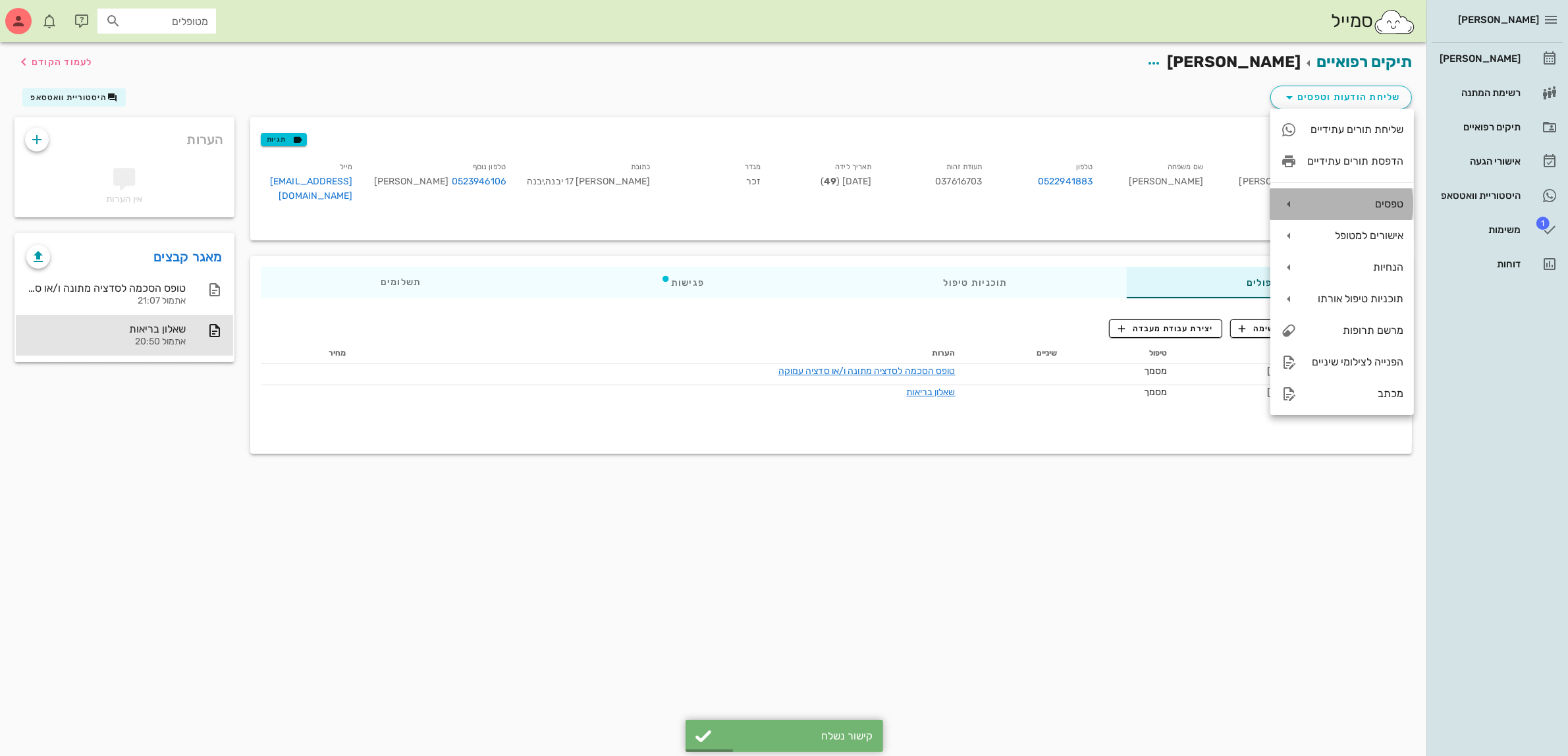
click at [1358, 207] on div "טפסים" at bounding box center [1355, 204] width 96 height 13
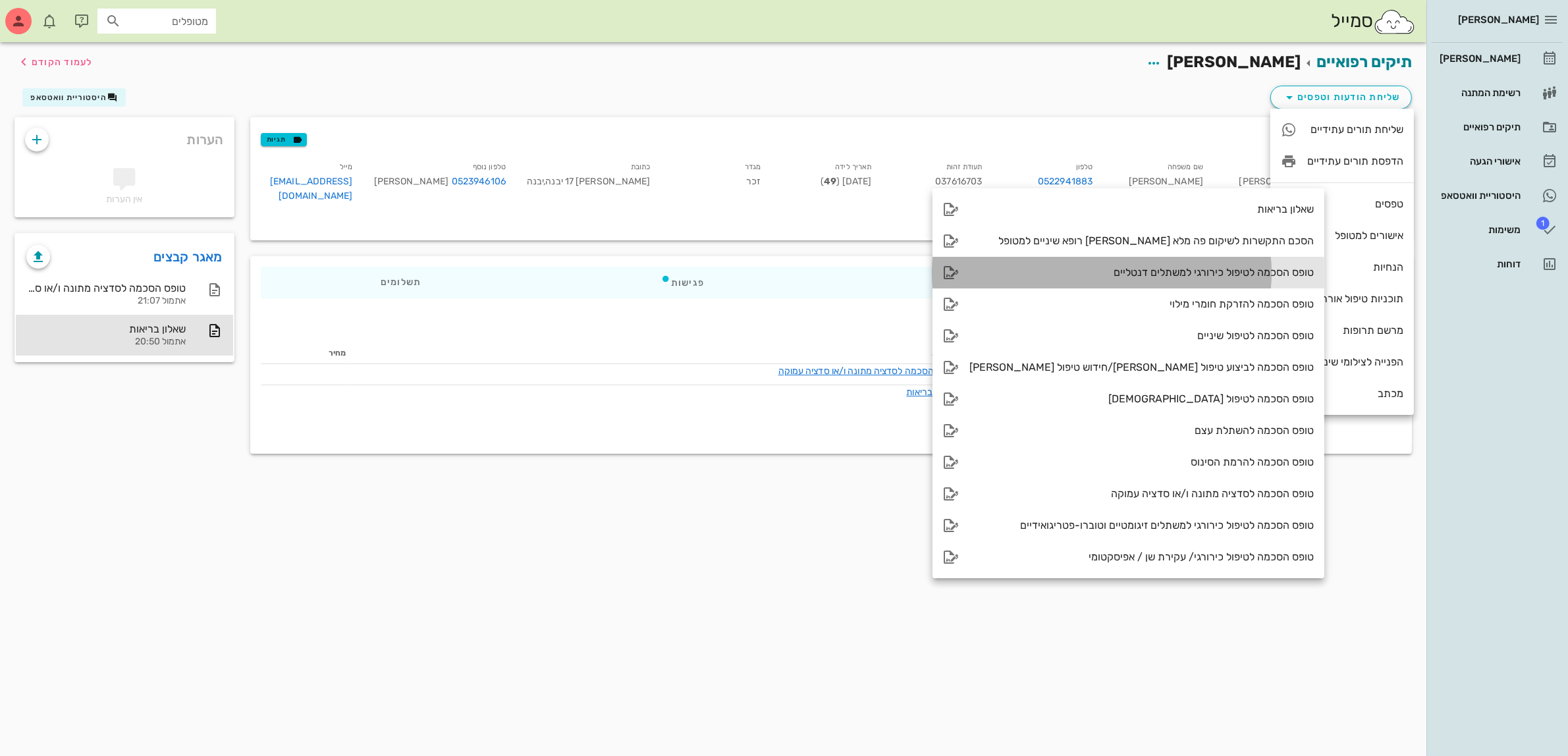
click at [1140, 273] on div "טופס הסכמה לטיפול כירורגי למשתלים דנטליים" at bounding box center [1142, 272] width 344 height 13
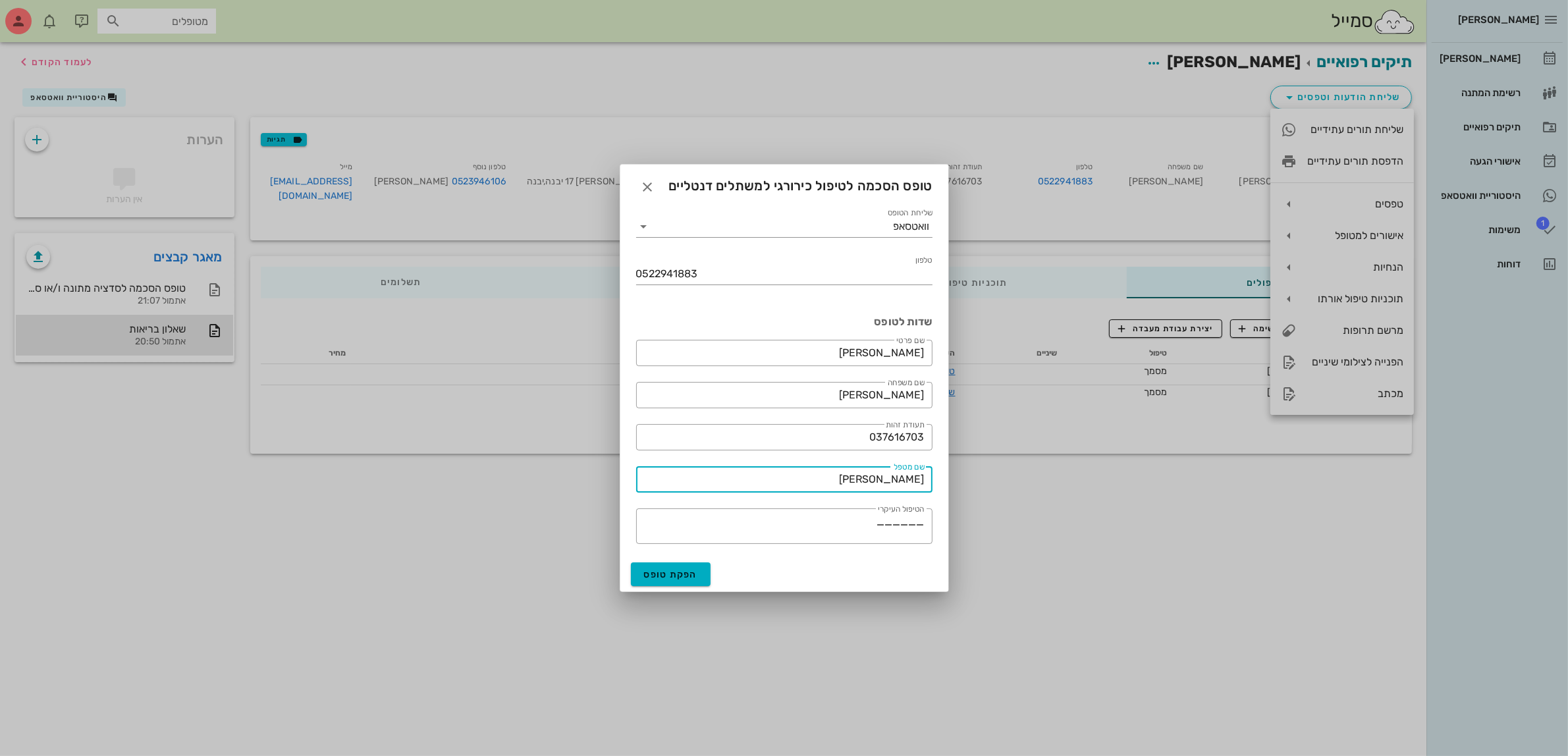
drag, startPoint x: 873, startPoint y: 483, endPoint x: 1021, endPoint y: 486, distance: 148.0
click at [1006, 486] on div "[PERSON_NAME] רשימת המתנה תיקים רפואיים אישורי הגעה היסטוריית וואטסאפ 1 משימות …" at bounding box center [784, 378] width 1568 height 756
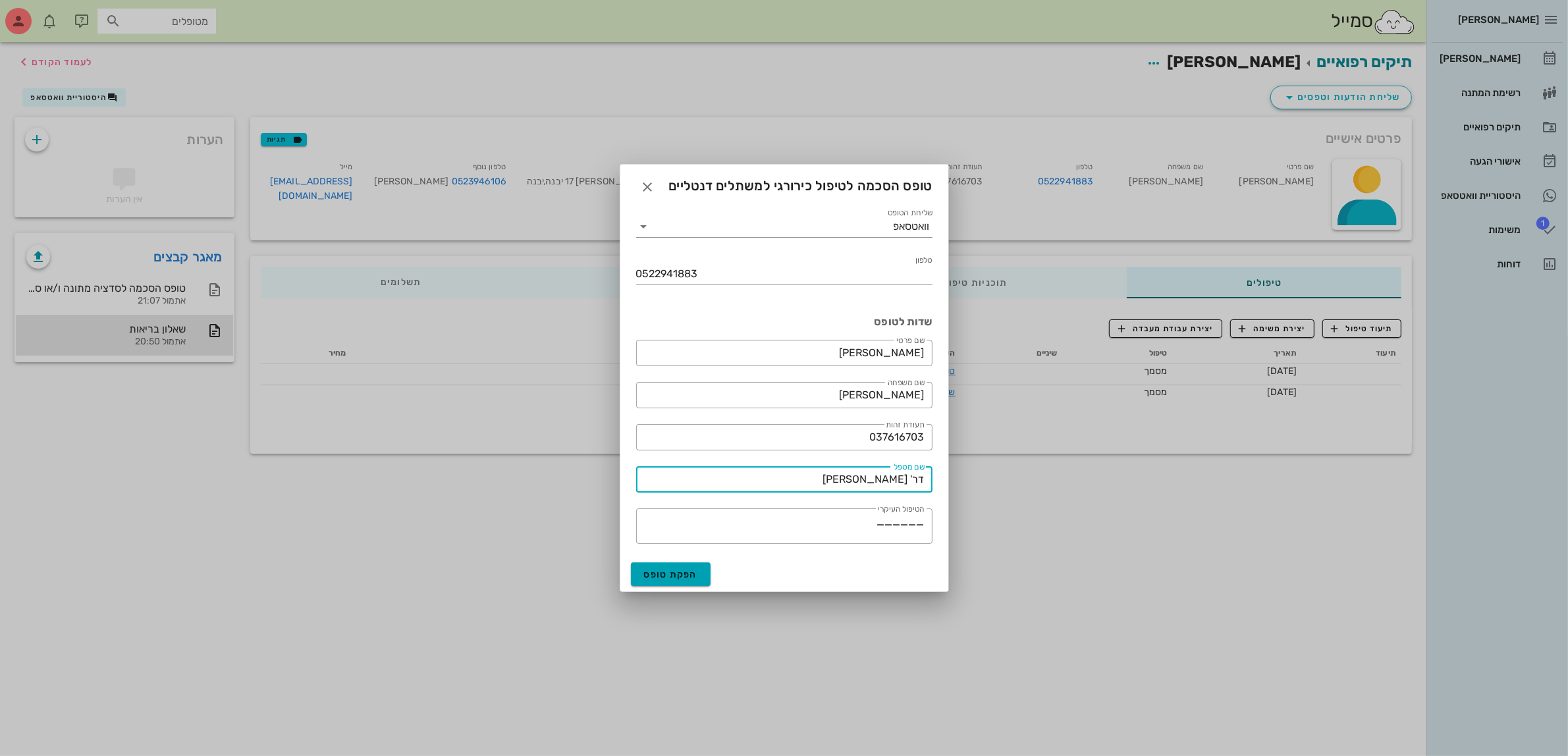
type input "דר' [PERSON_NAME]"
click at [673, 571] on span "הפקת טופס" at bounding box center [671, 574] width 54 height 11
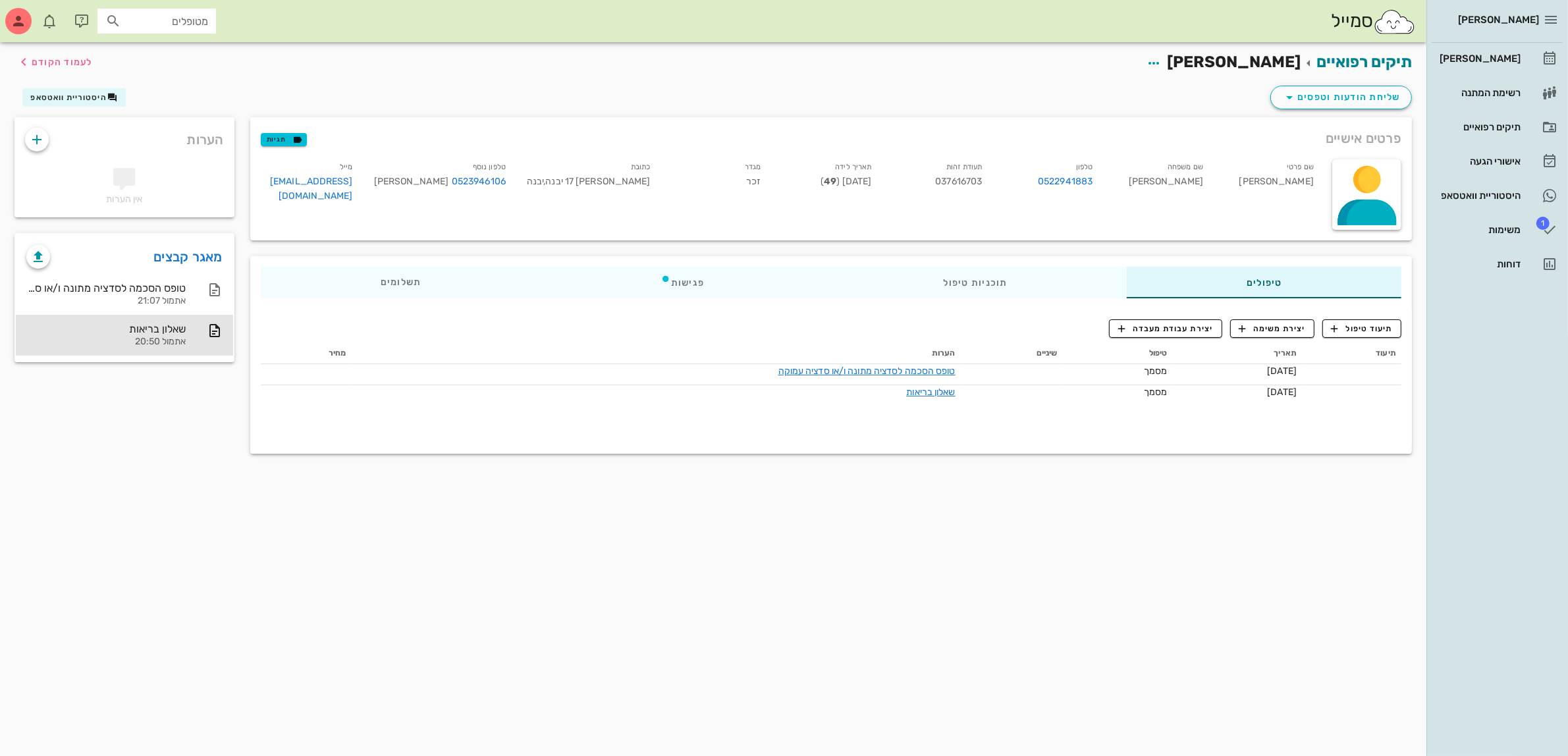
click at [1018, 129] on div "פרטים אישיים תגיות" at bounding box center [831, 138] width 1162 height 42
click at [1364, 89] on span "שליחת הודעות וטפסים" at bounding box center [1341, 98] width 119 height 16
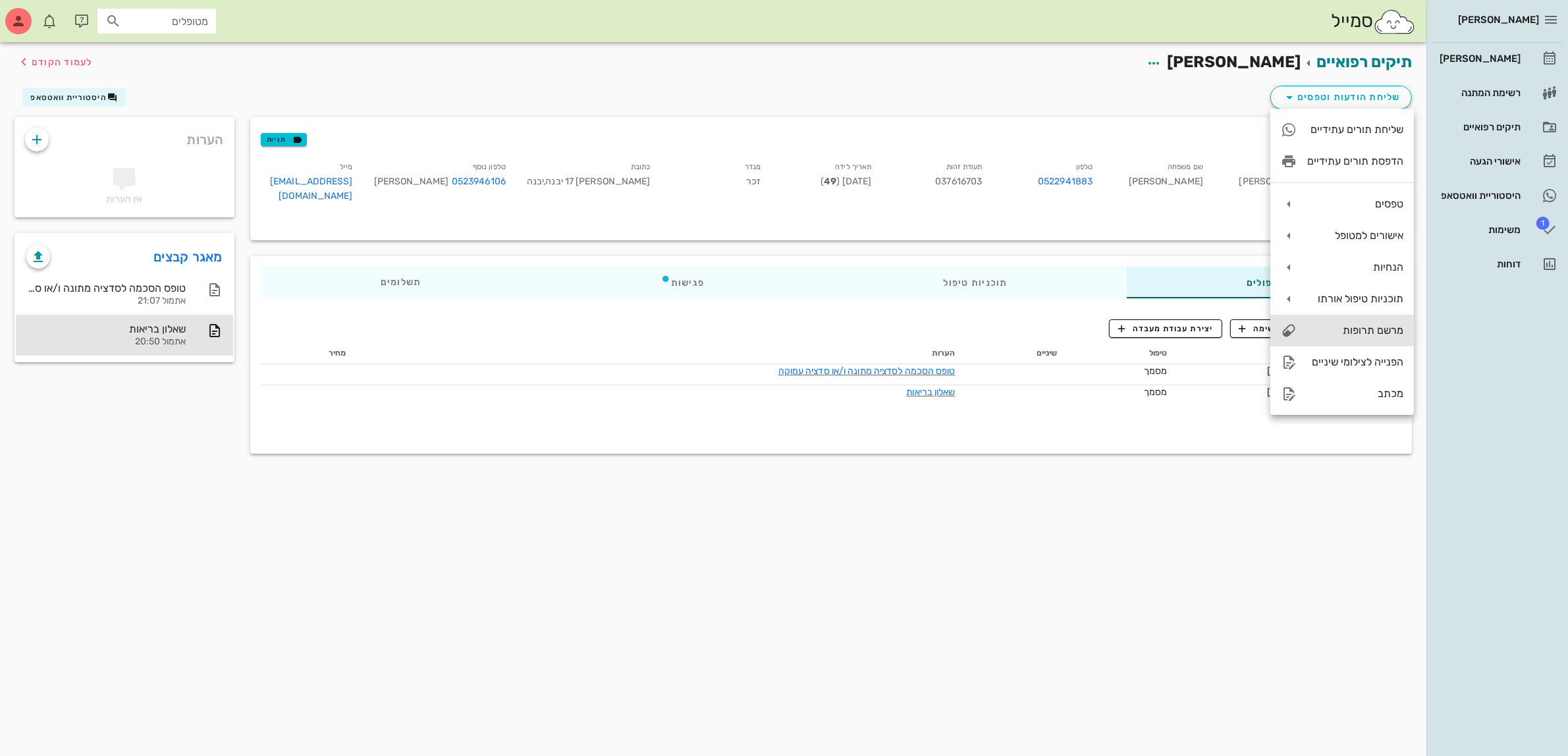
click at [1360, 328] on div "מרשם תרופות" at bounding box center [1355, 330] width 96 height 13
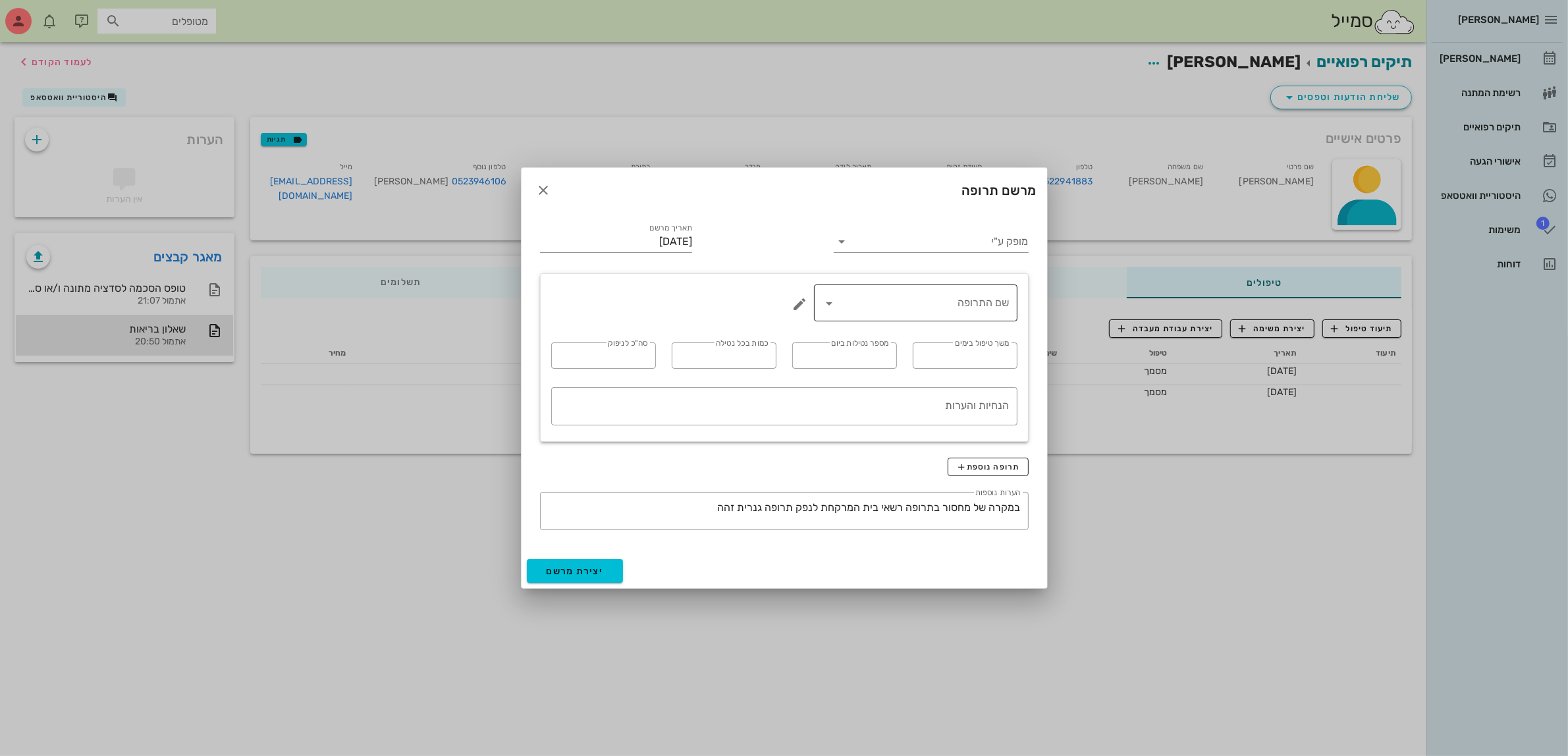
click at [954, 301] on input "שם התרופה" at bounding box center [925, 303] width 170 height 21
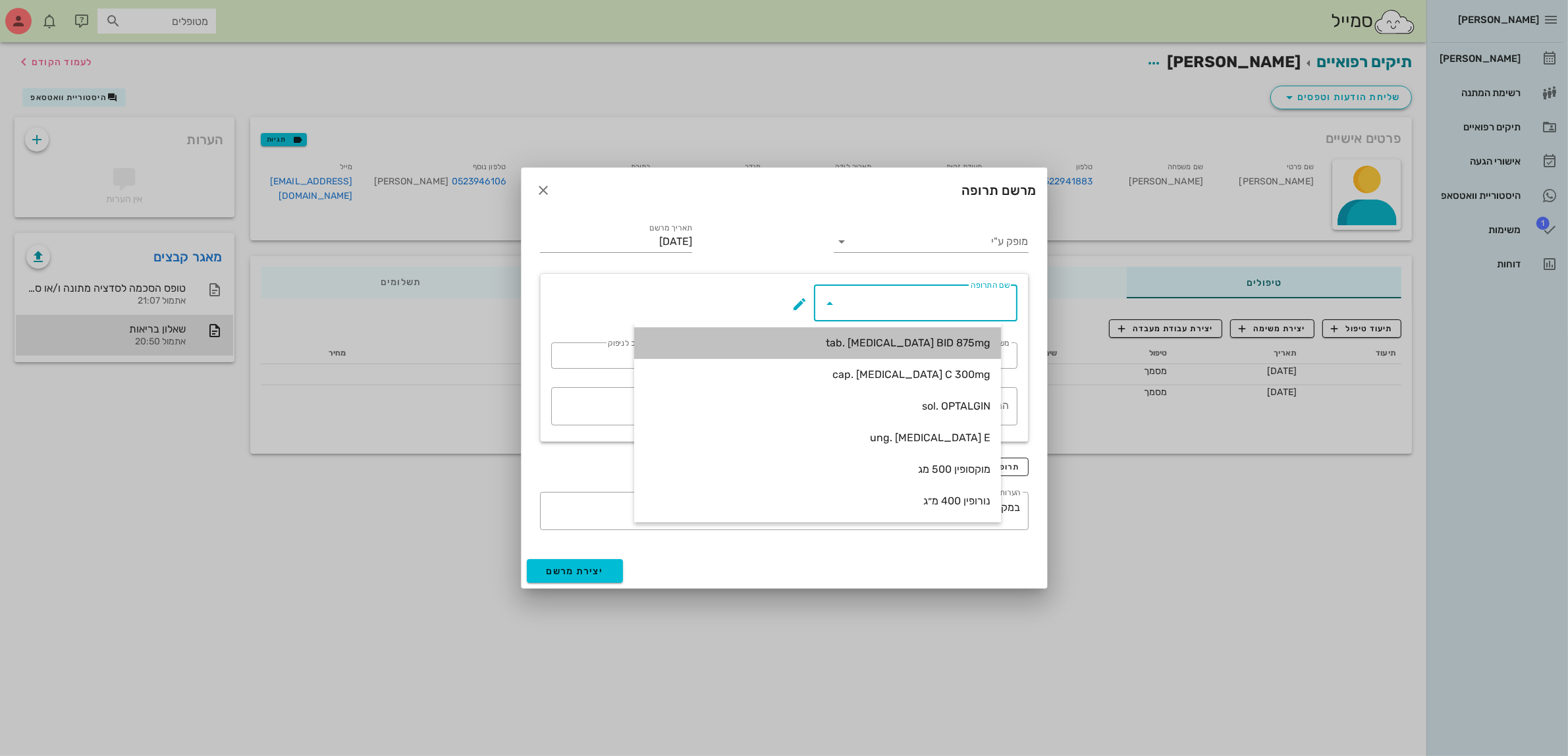
click at [957, 344] on div "tab. [MEDICAL_DATA] BID 875mg" at bounding box center [818, 342] width 346 height 13
type input "tab. [MEDICAL_DATA] BID 875mg"
type input "7"
type input "2"
type input "1"
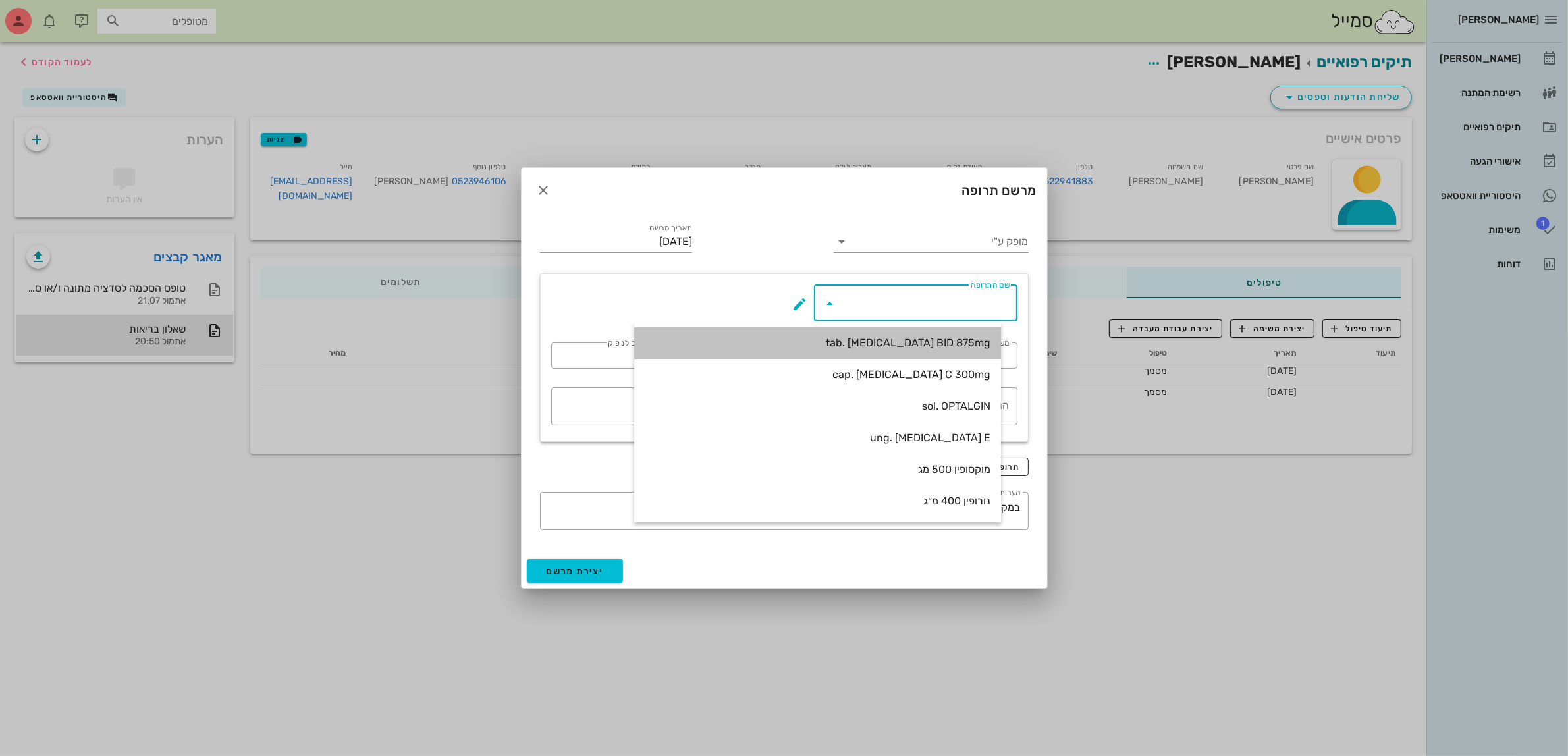
type input "14"
type textarea "טבליה אחת כל 12 שעות במשך 7 ימים"
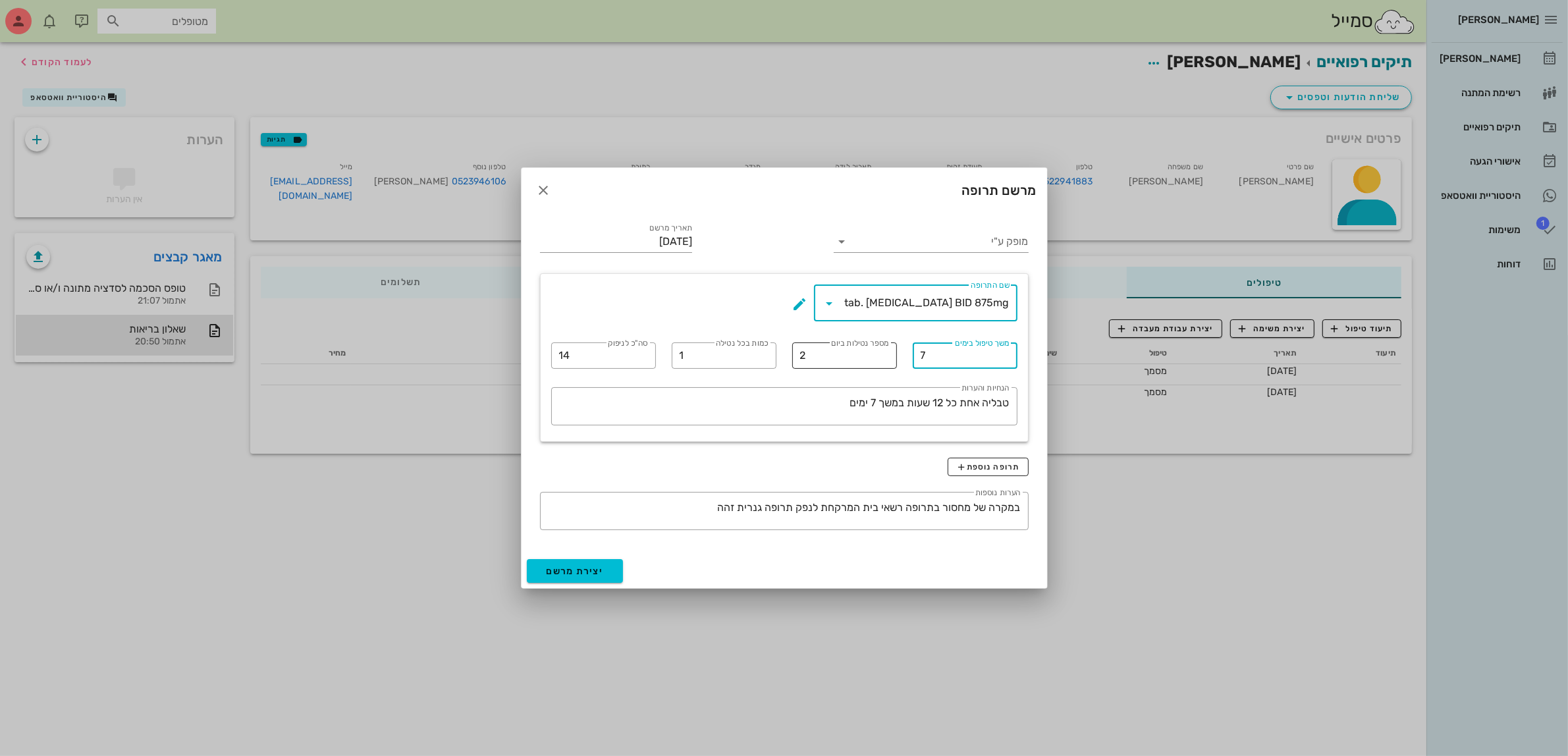
drag, startPoint x: 927, startPoint y: 359, endPoint x: 868, endPoint y: 367, distance: 59.5
click at [868, 367] on div "​ שם התרופה tab. [MEDICAL_DATA] BID 875mg ​ משך טיפול בימים 7 ​ מספר נטילות ביו…" at bounding box center [784, 357] width 482 height 162
type input "10"
drag, startPoint x: 531, startPoint y: 357, endPoint x: 488, endPoint y: 364, distance: 43.6
click at [488, 364] on div "[PERSON_NAME] רשימת המתנה תיקים רפואיים אישורי הגעה היסטוריית וואטסאפ 1 משימות …" at bounding box center [784, 378] width 1568 height 756
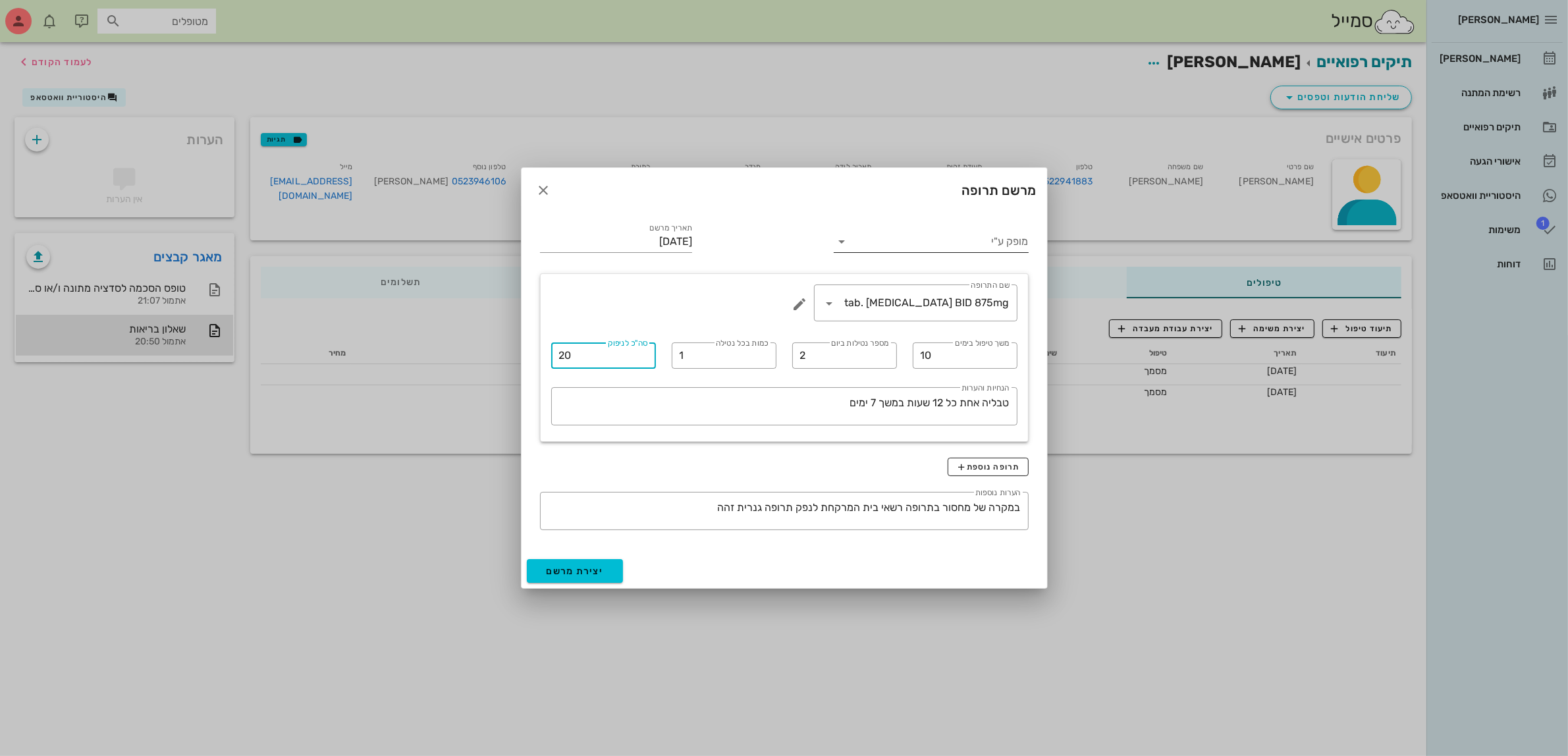
type input "20"
click at [876, 247] on input "מופק ע"י" at bounding box center [940, 241] width 176 height 21
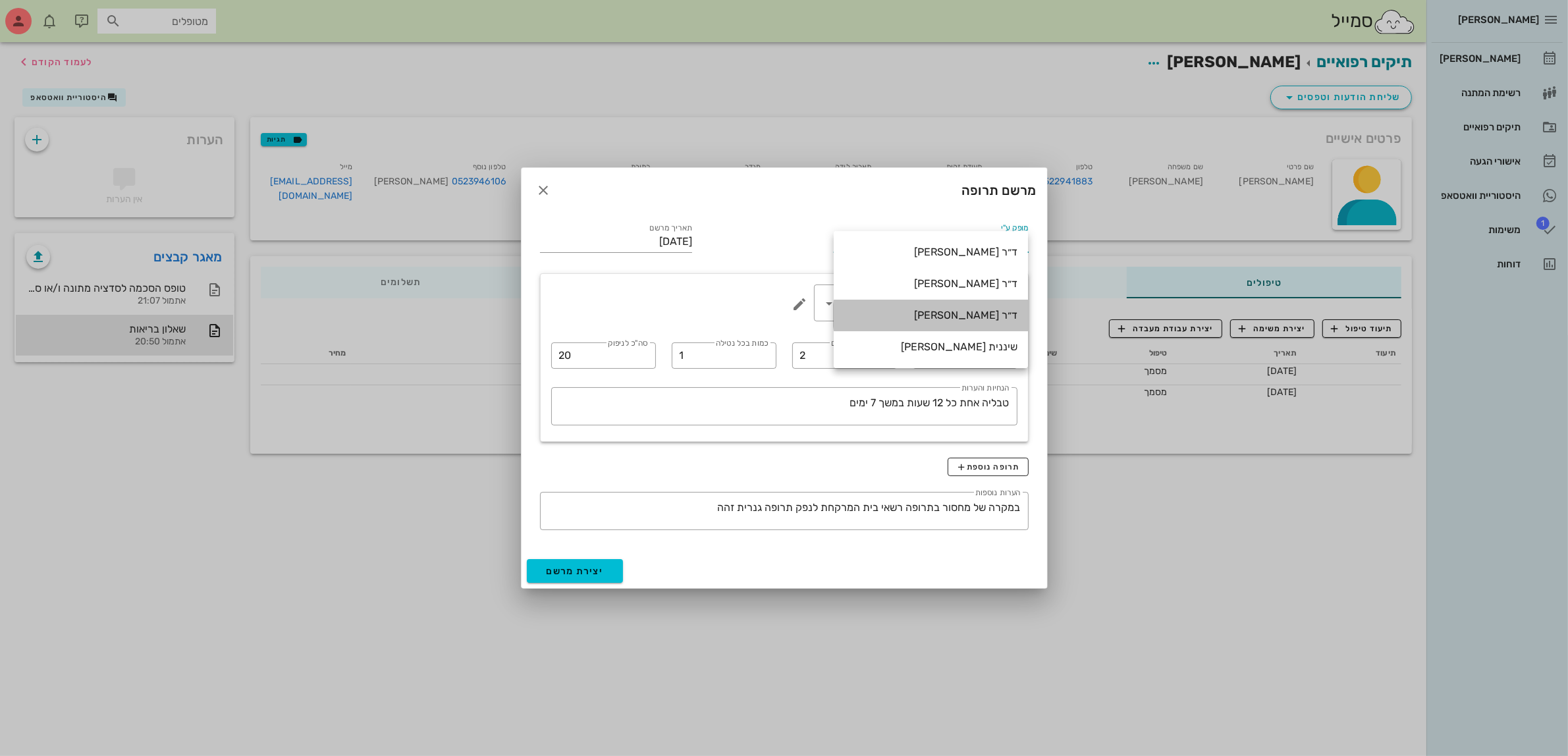
click at [910, 315] on div "ד״ר [PERSON_NAME]" at bounding box center [931, 315] width 174 height 13
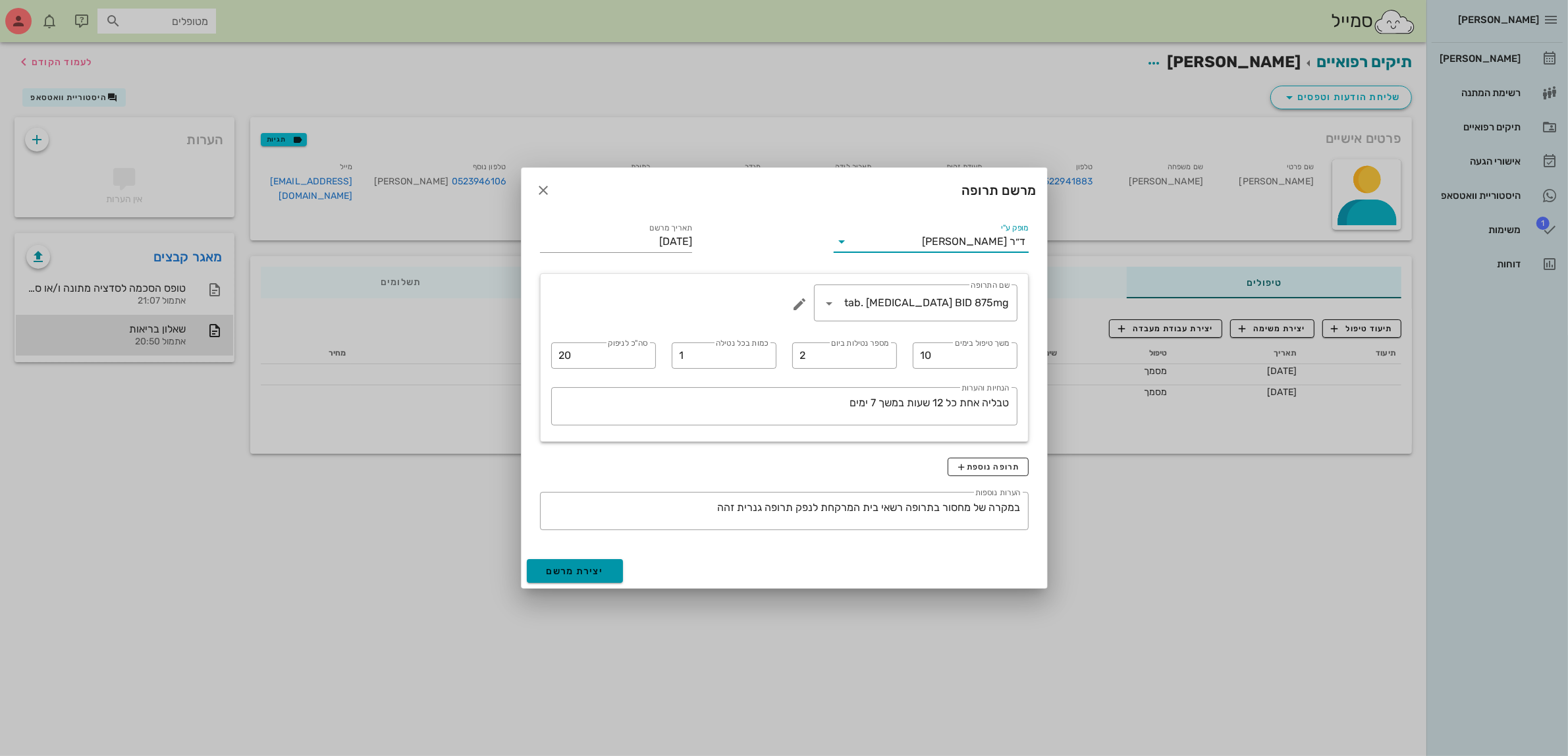
click at [568, 570] on span "יצירת מרשם" at bounding box center [575, 571] width 57 height 11
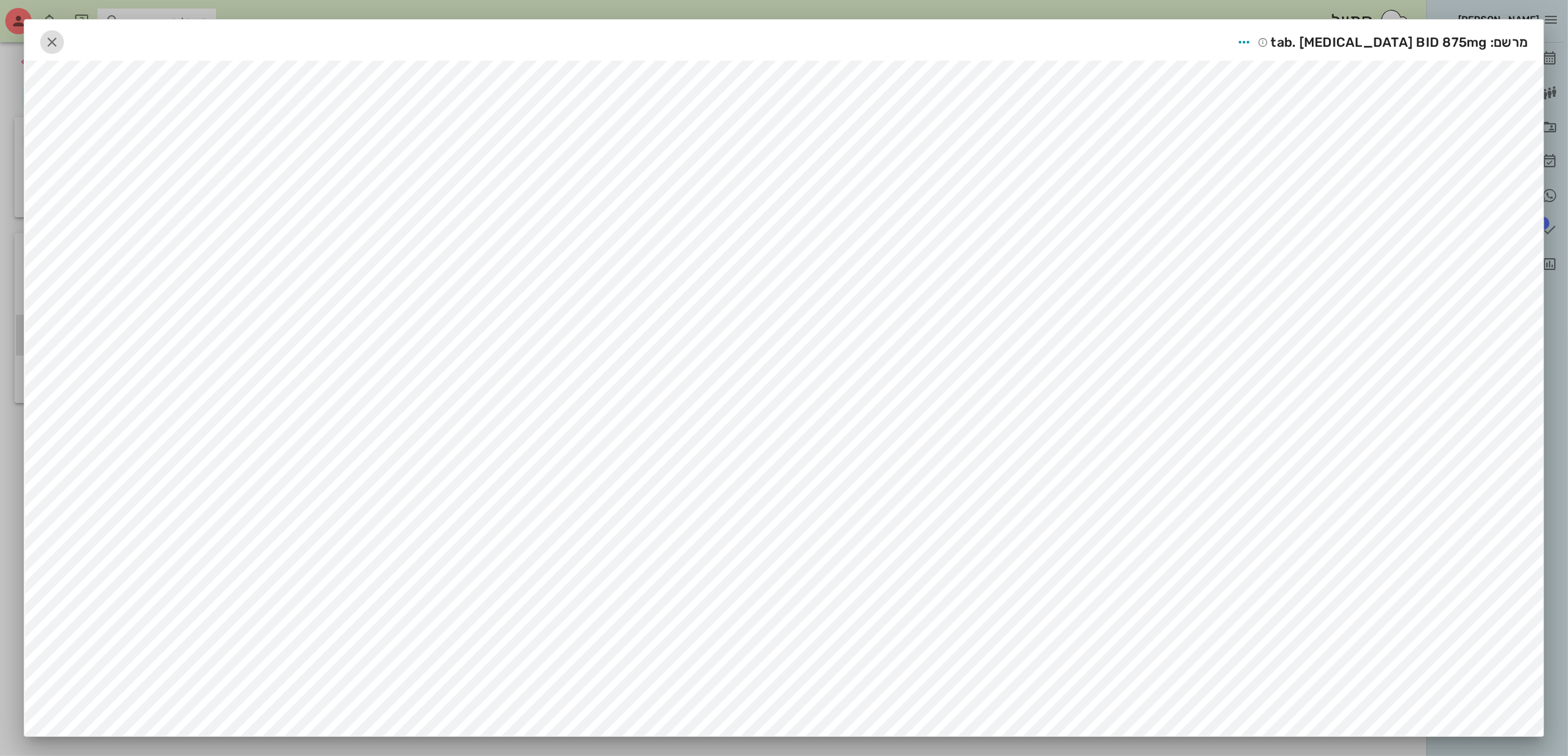
click at [60, 38] on icon "button" at bounding box center [52, 42] width 16 height 16
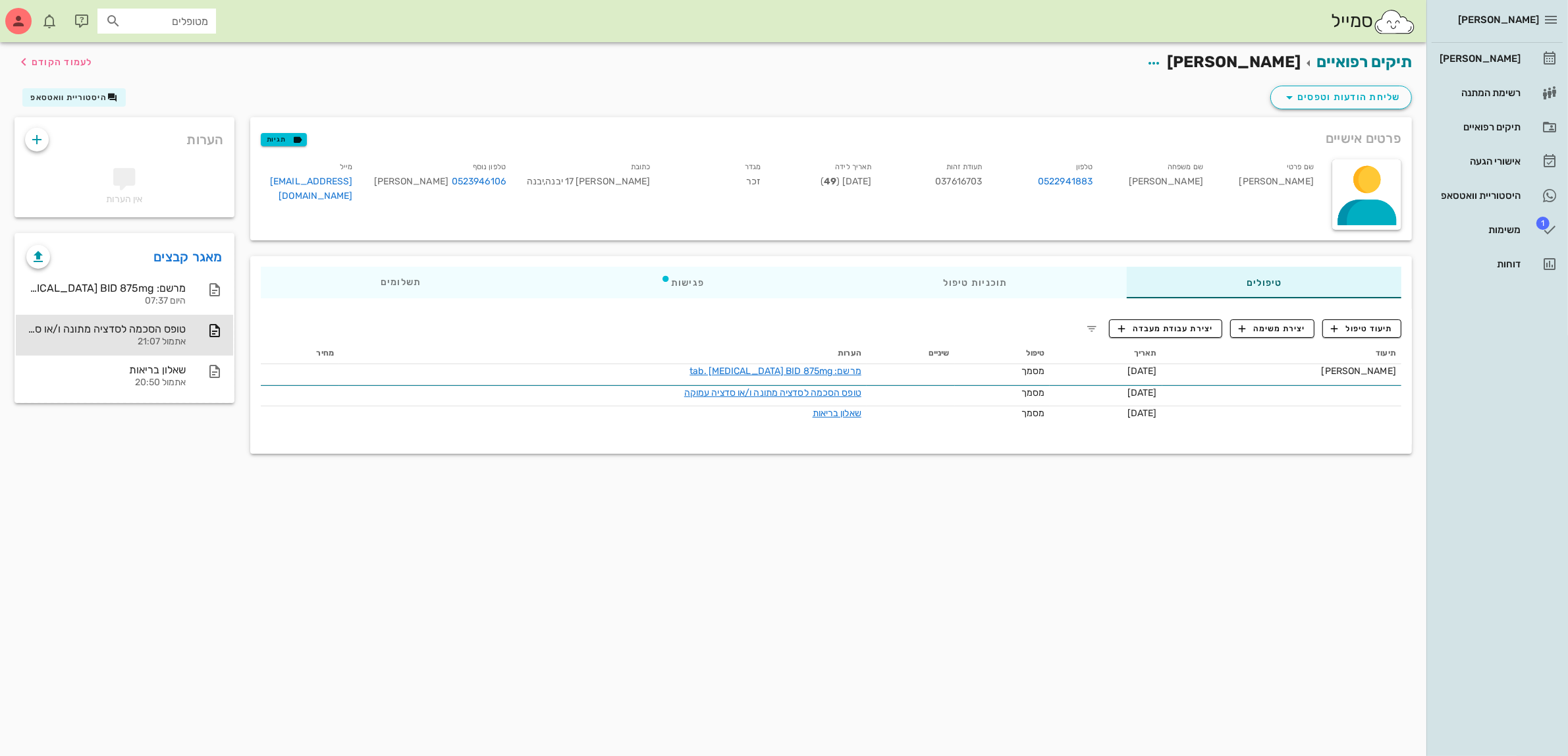
click at [137, 22] on input "מטופלים" at bounding box center [165, 21] width 84 height 17
type input "[PERSON_NAME]"
click at [182, 58] on div "0523946106" at bounding box center [134, 62] width 145 height 11
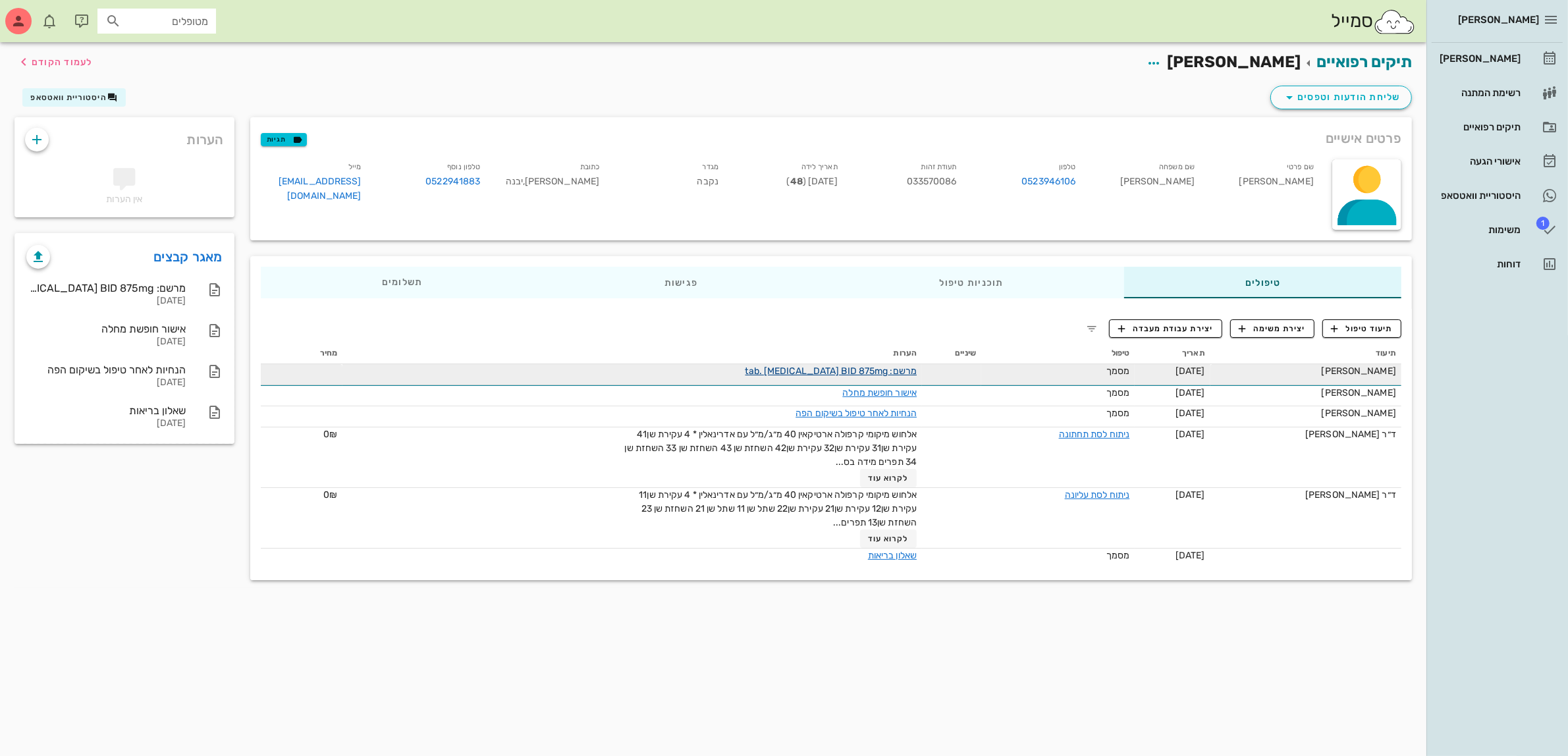
click at [895, 367] on link "מרשם: tab. [MEDICAL_DATA] BID 875mg" at bounding box center [831, 371] width 172 height 11
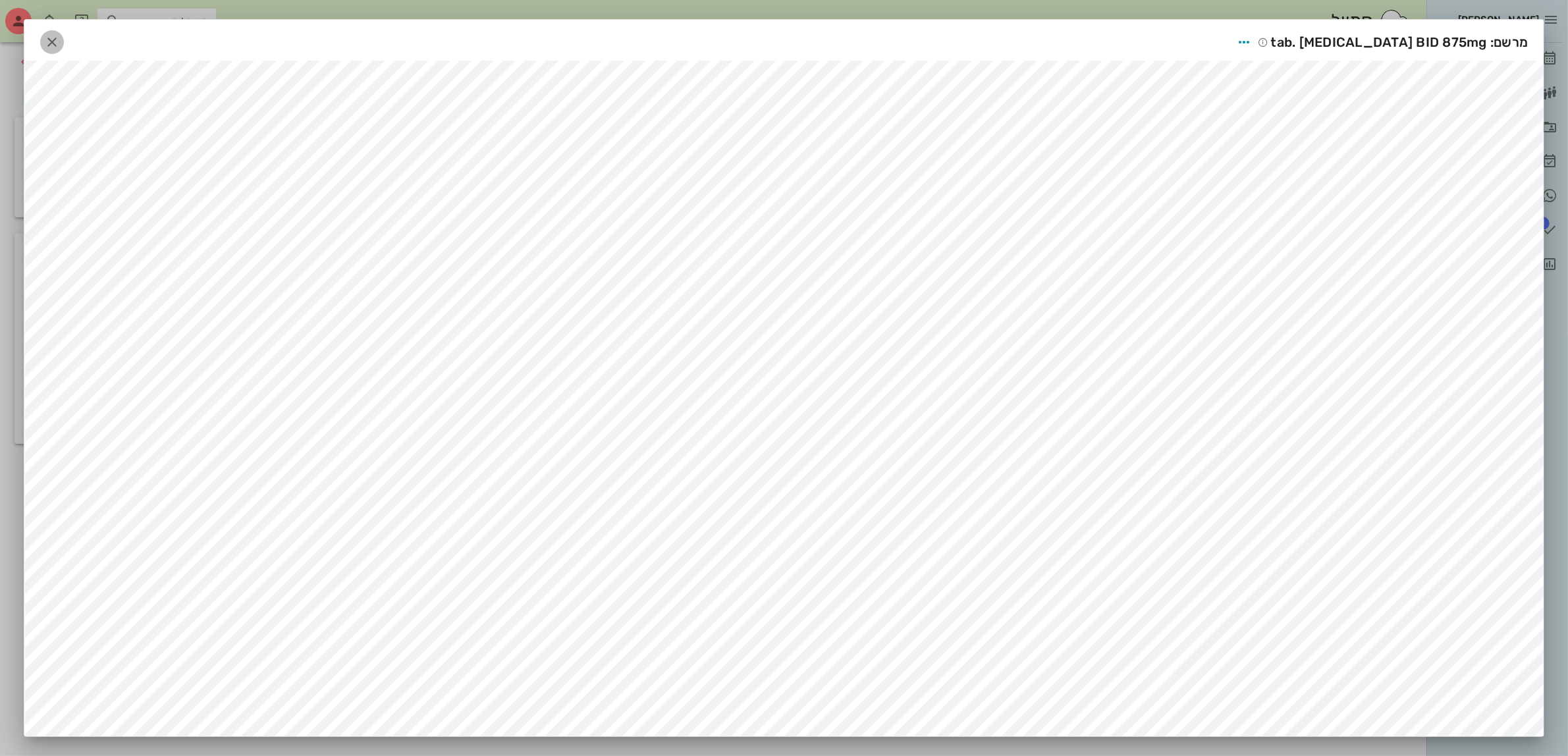
click at [50, 38] on icon "button" at bounding box center [52, 42] width 16 height 16
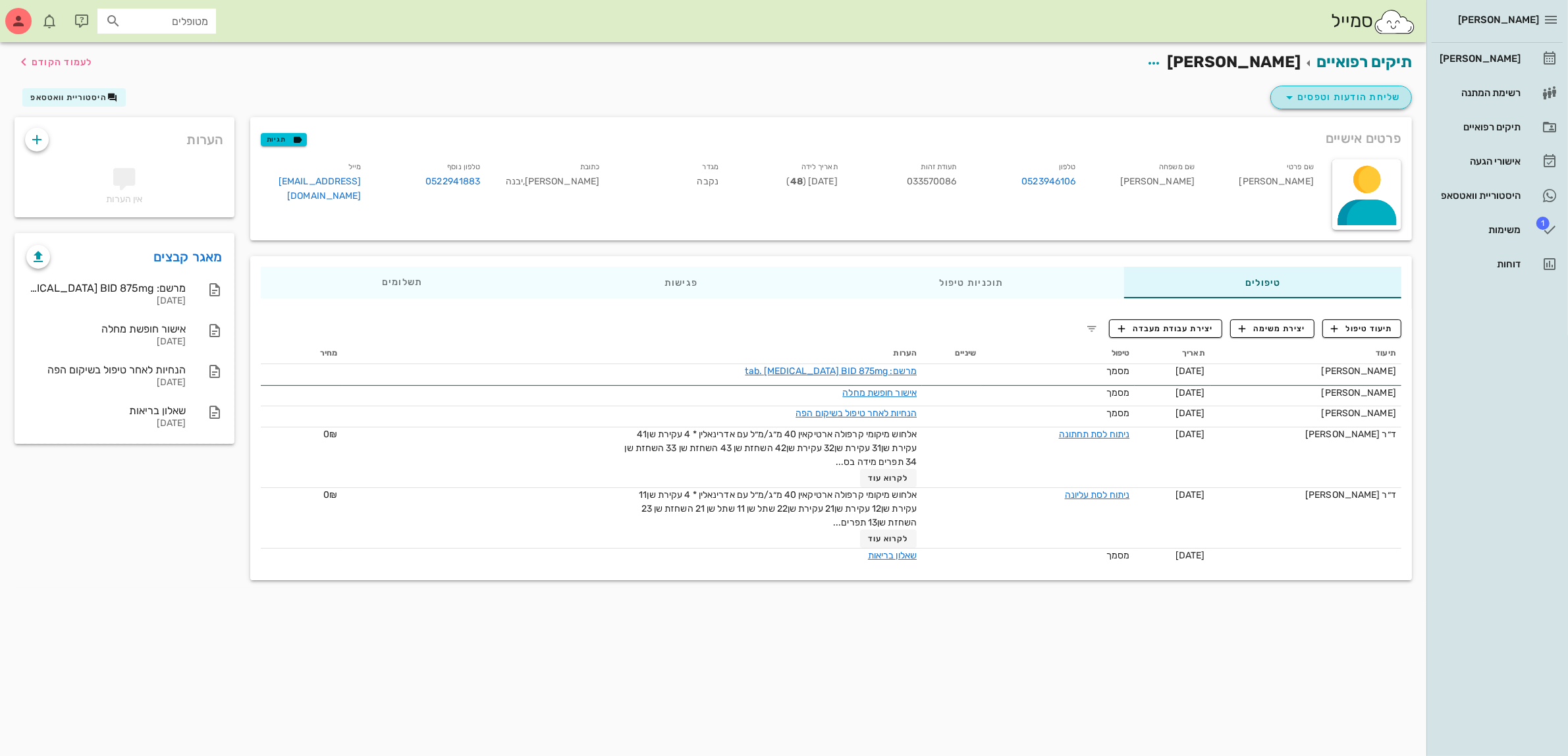
click at [1329, 104] on span "שליחת הודעות וטפסים" at bounding box center [1341, 98] width 119 height 16
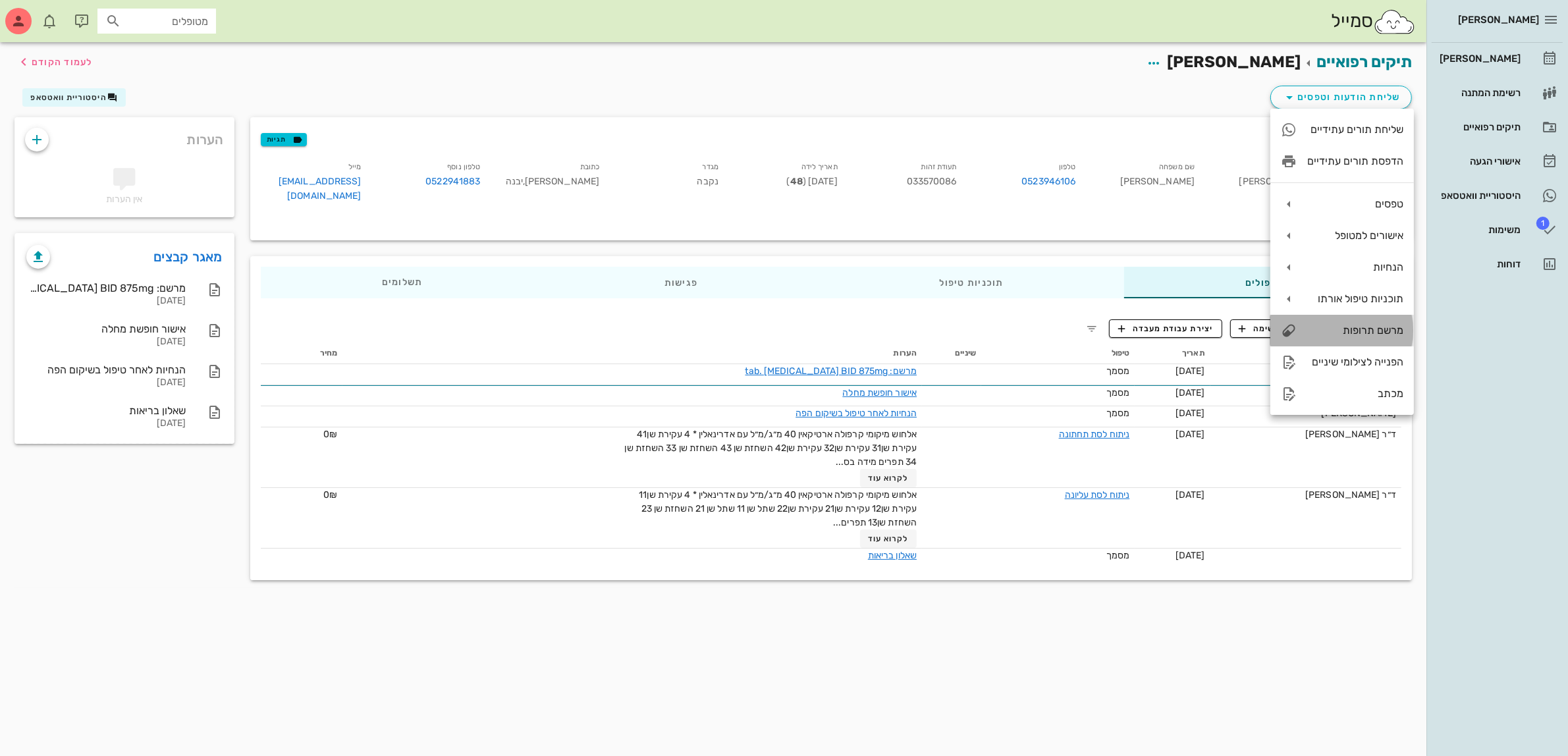
click at [1348, 324] on div "מרשם תרופות" at bounding box center [1355, 330] width 96 height 13
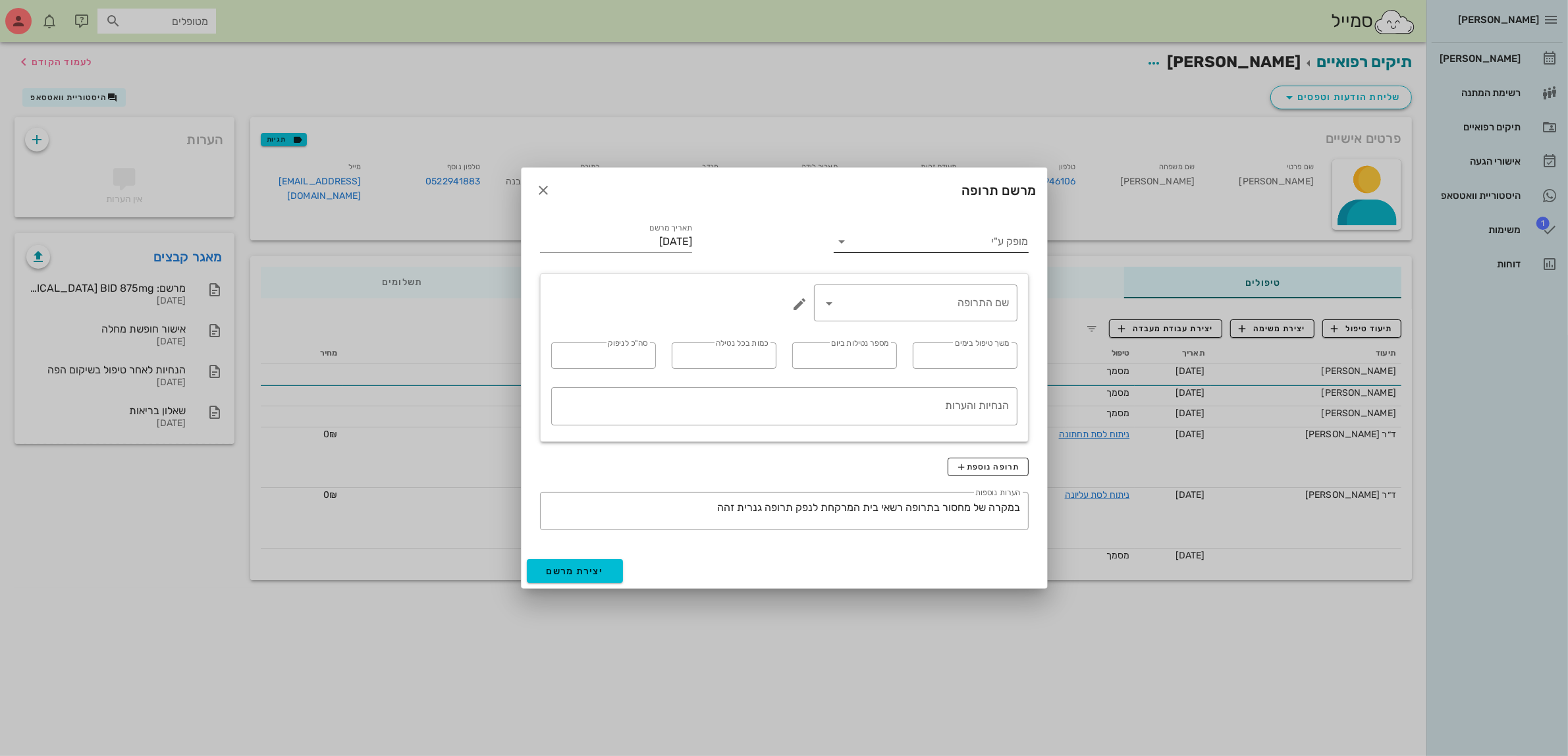
click at [985, 243] on input "מופק ע"י" at bounding box center [940, 241] width 176 height 21
click at [982, 319] on div "ד״ר [PERSON_NAME]" at bounding box center [931, 315] width 174 height 13
click at [957, 301] on input "שם התרופה" at bounding box center [925, 303] width 170 height 21
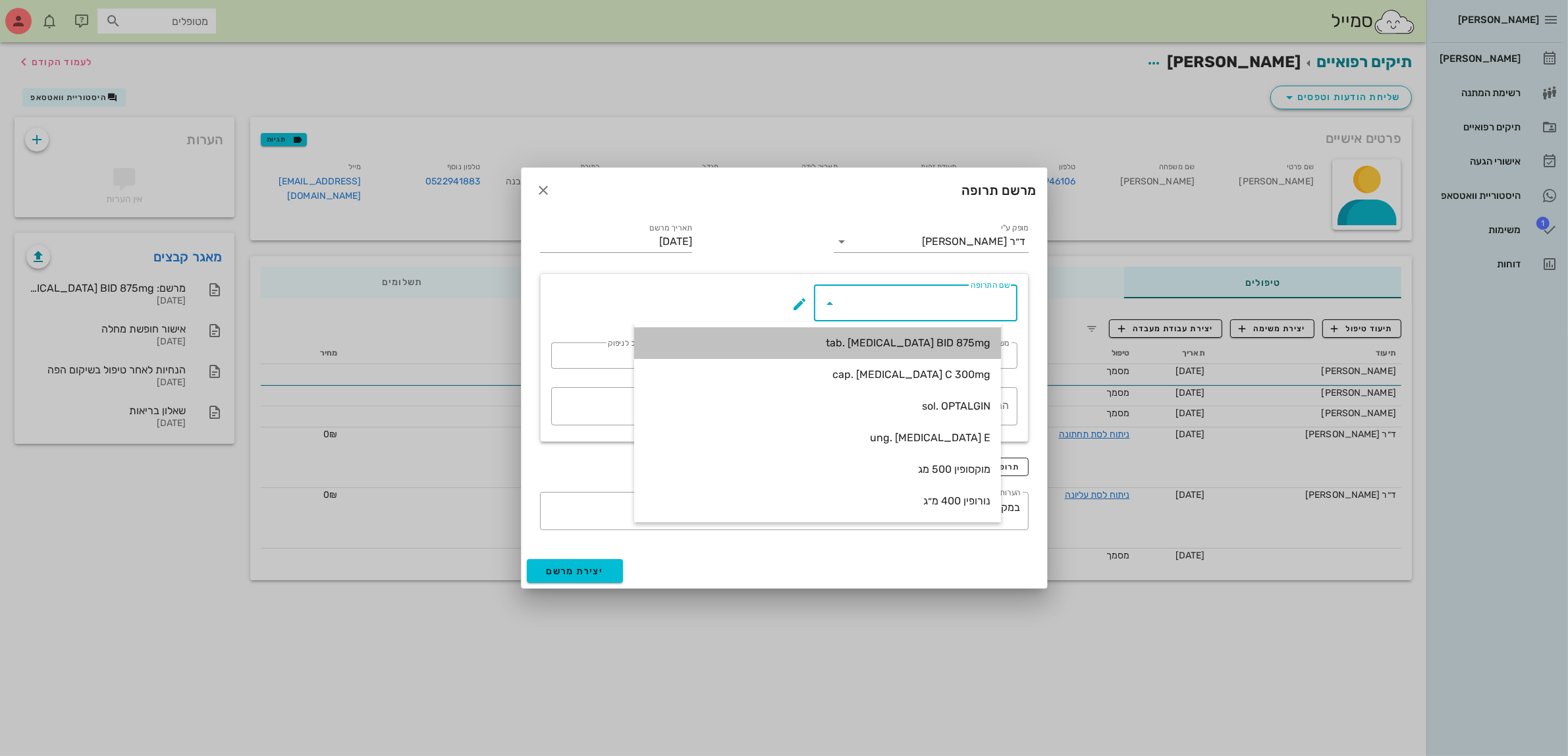
click at [954, 330] on div "tab. [MEDICAL_DATA] BID 875mg" at bounding box center [818, 343] width 346 height 28
type input "tab. [MEDICAL_DATA] BID 875mg"
type input "7"
type input "2"
type input "1"
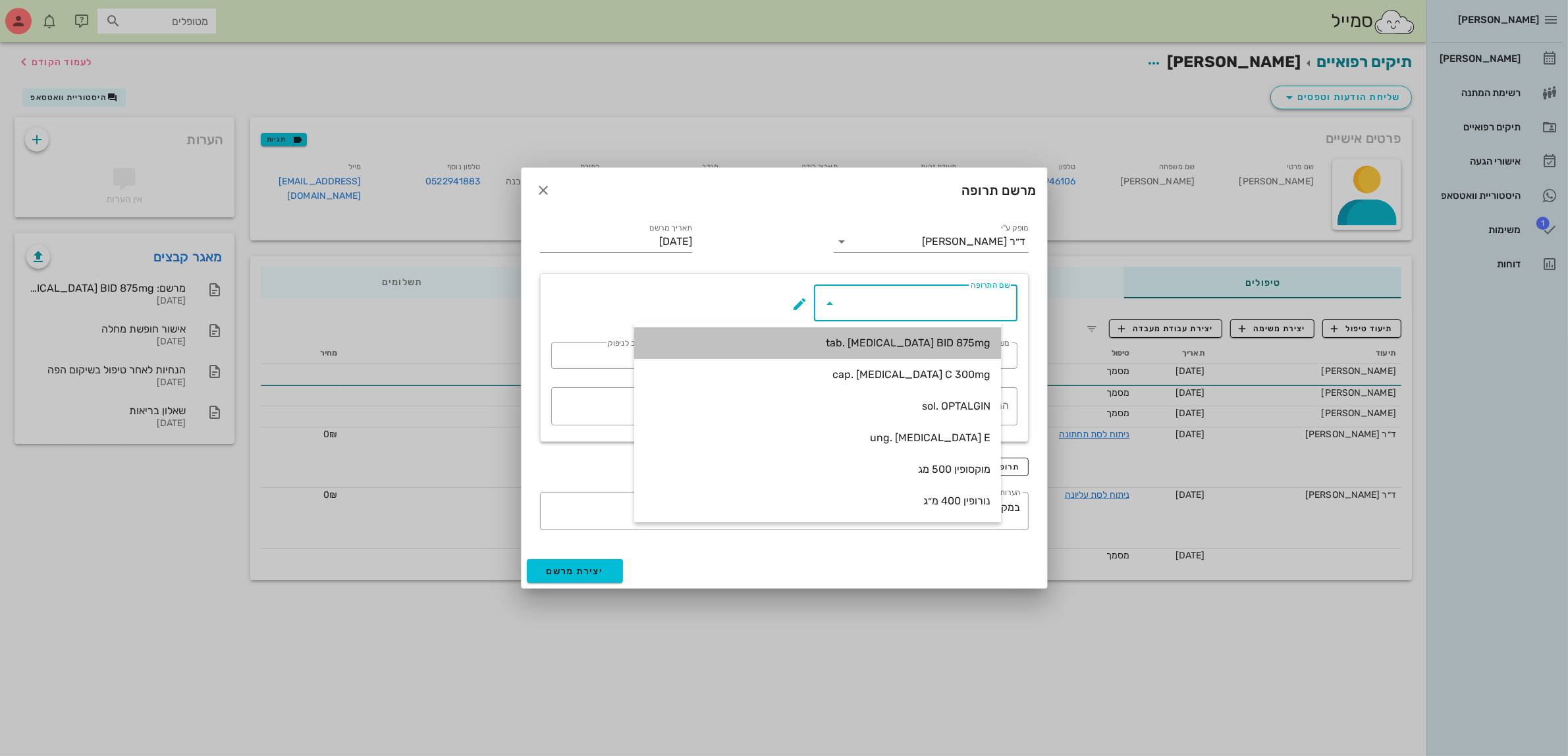
type input "14"
type textarea "טבליה אחת כל 12 שעות במשך 7 ימים"
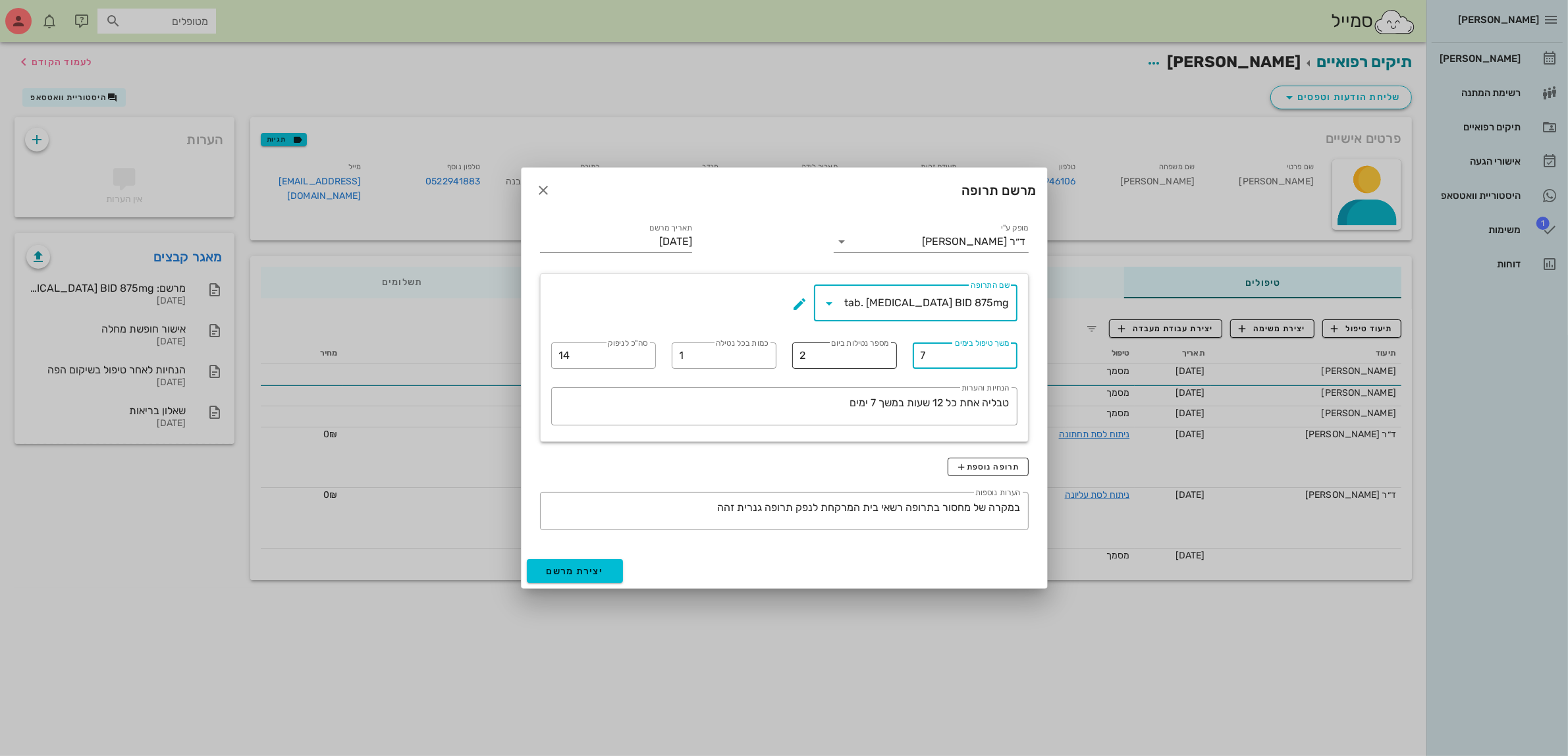
drag, startPoint x: 943, startPoint y: 357, endPoint x: 810, endPoint y: 350, distance: 133.2
click at [818, 364] on div "​ שם התרופה tab. [MEDICAL_DATA] BID 875mg ​ משך טיפול בימים 7 ​ מספר נטילות ביו…" at bounding box center [784, 357] width 482 height 162
type input "5"
drag, startPoint x: 498, startPoint y: 359, endPoint x: 445, endPoint y: 359, distance: 53.0
click at [461, 359] on div "[PERSON_NAME] רשימת המתנה תיקים רפואיים אישורי הגעה היסטוריית וואטסאפ 1 משימות …" at bounding box center [784, 378] width 1568 height 756
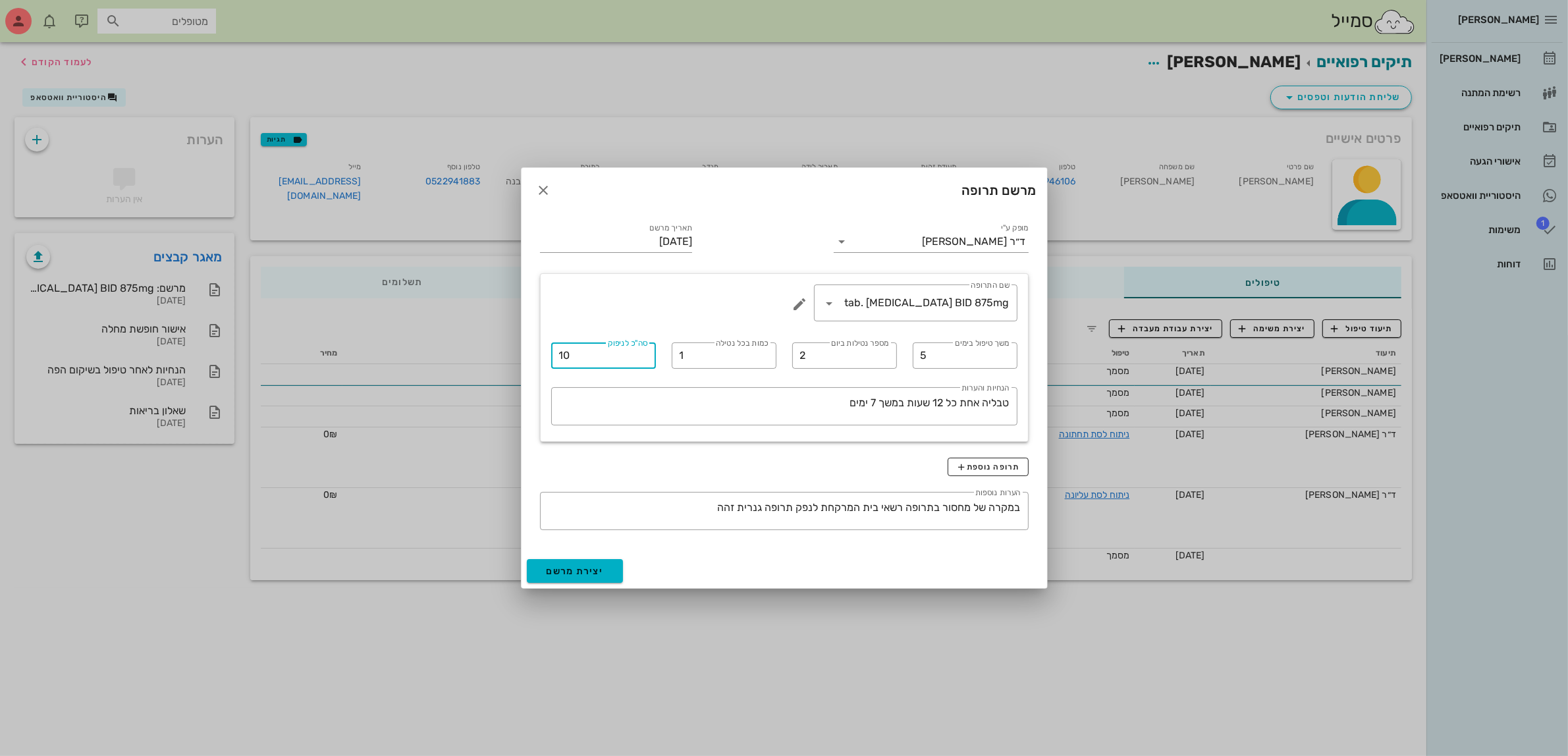
type input "10"
click at [597, 568] on span "יצירת מרשם" at bounding box center [575, 571] width 57 height 11
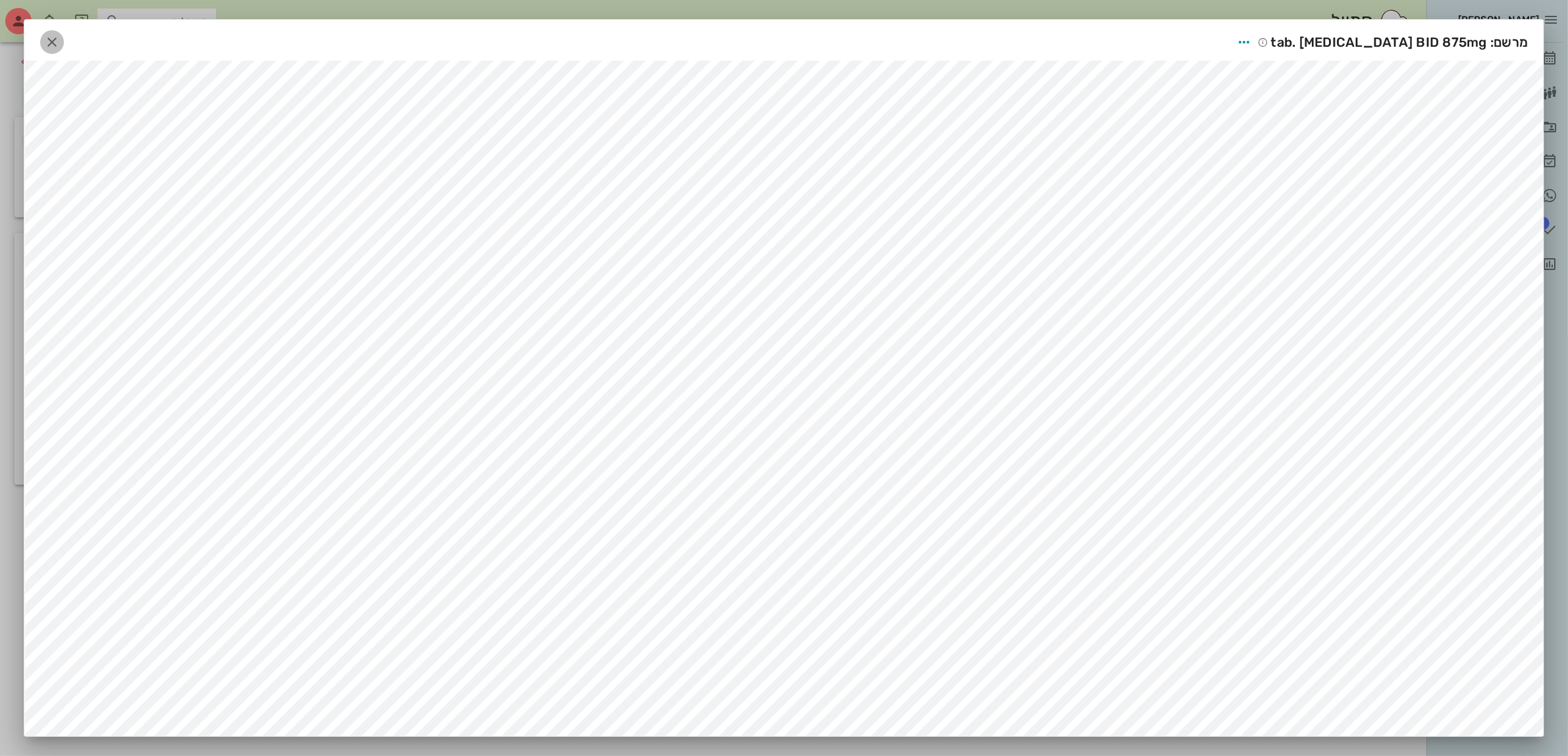
click at [49, 40] on span "button" at bounding box center [52, 42] width 24 height 16
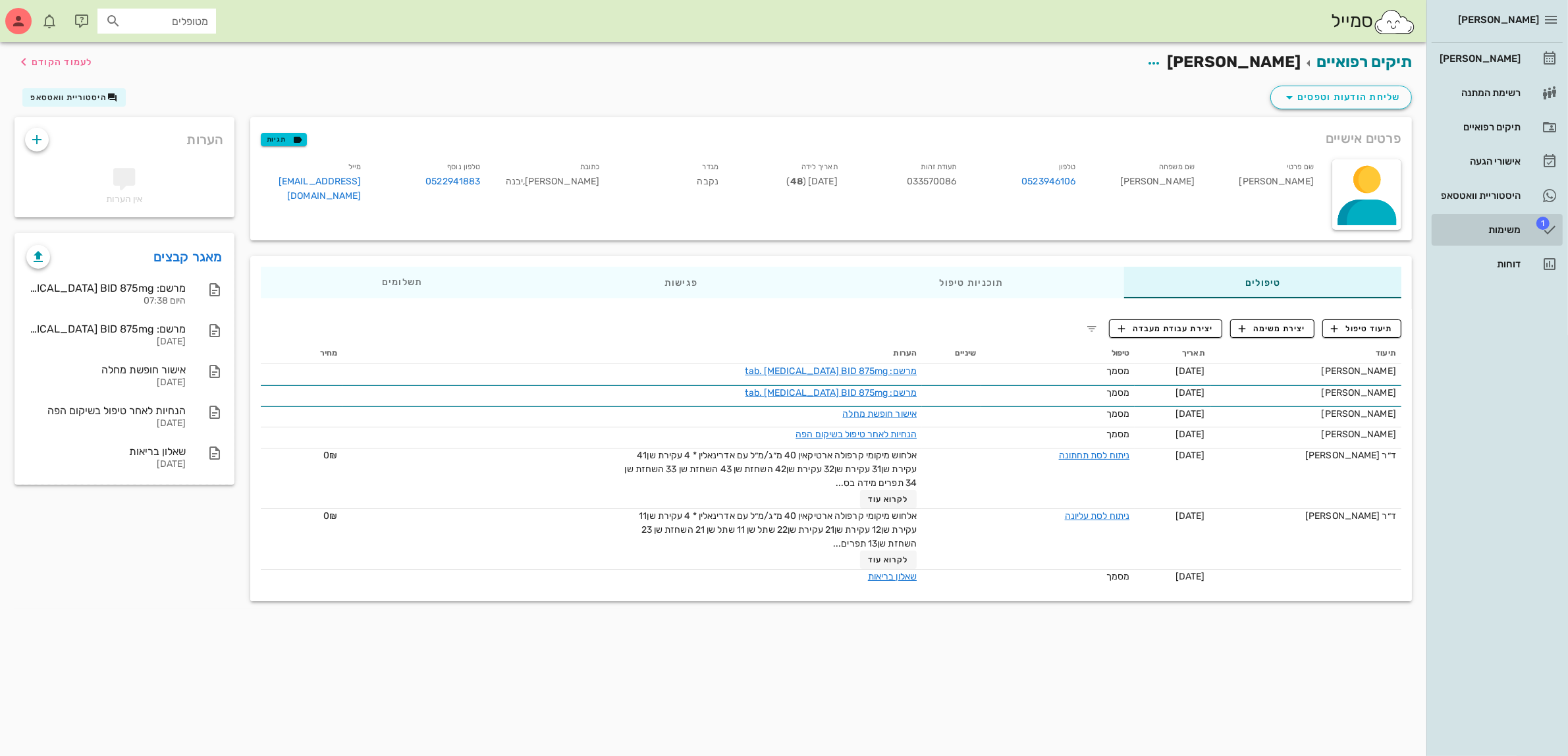
click at [1518, 236] on div "משימות" at bounding box center [1479, 229] width 83 height 21
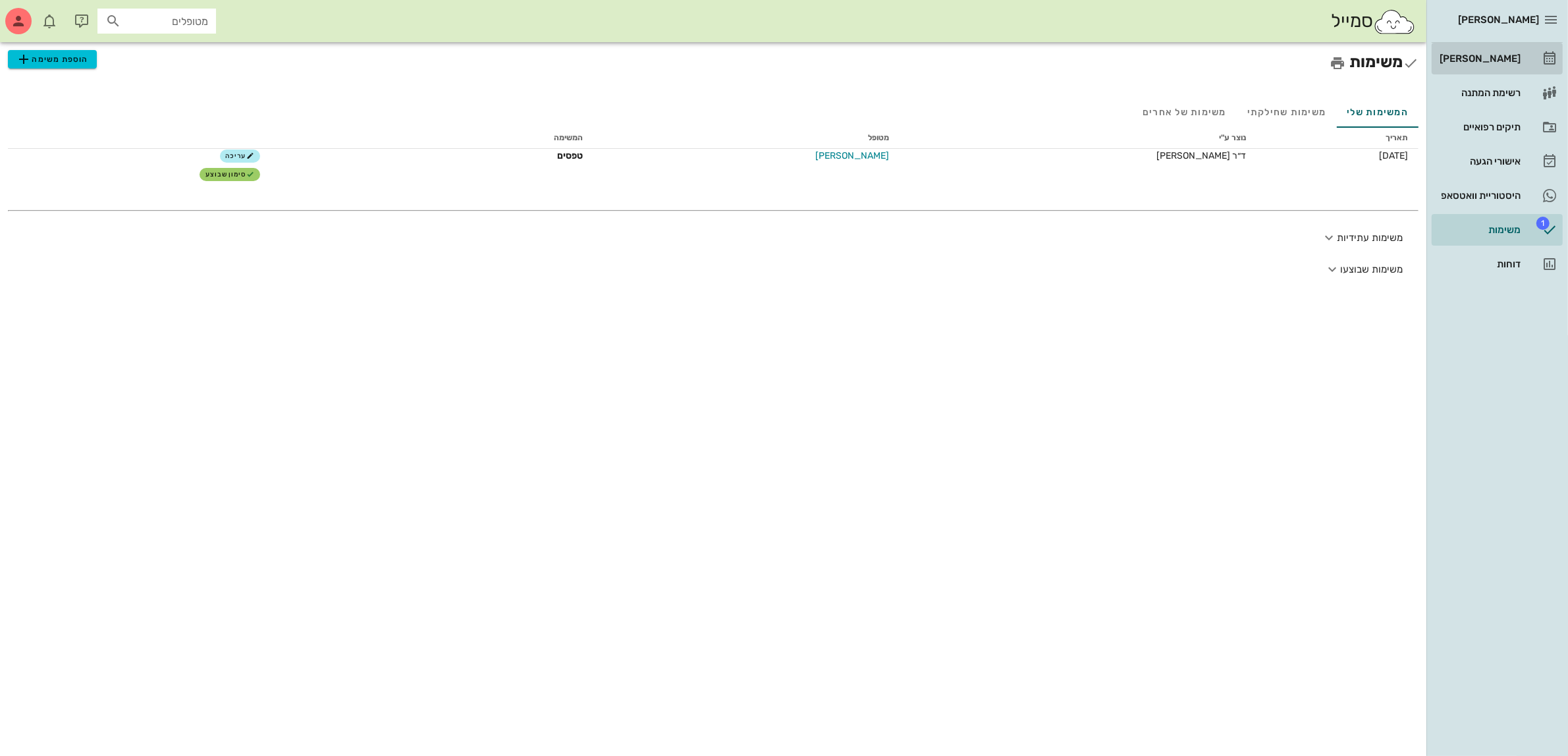
click at [1487, 50] on div "[PERSON_NAME]" at bounding box center [1479, 58] width 83 height 21
click at [1483, 118] on div "תיקים רפואיים" at bounding box center [1479, 126] width 83 height 21
